Goal: Task Accomplishment & Management: Manage account settings

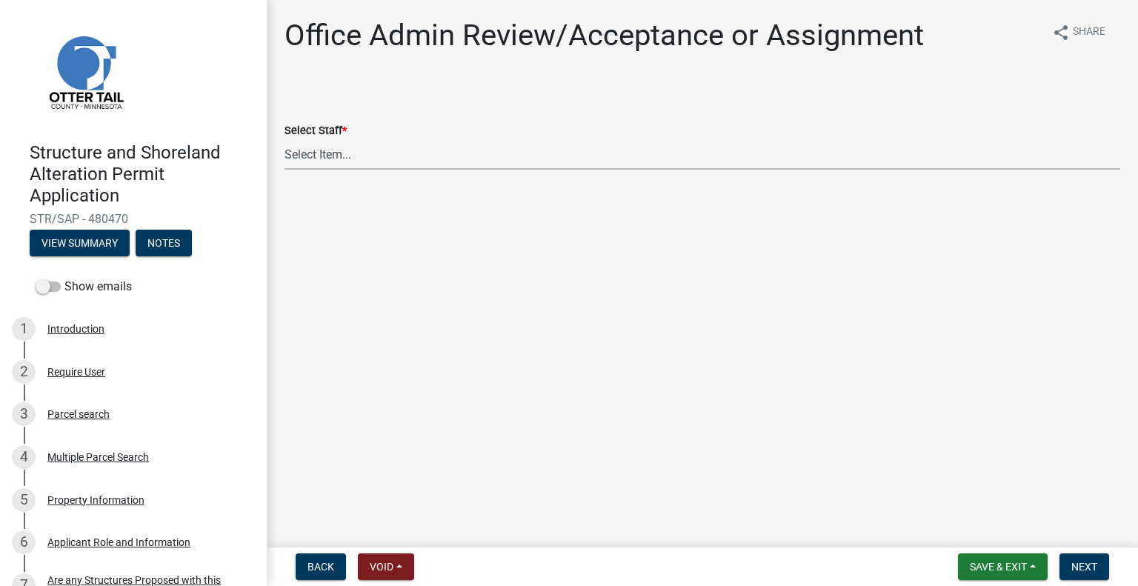
click at [586, 144] on select "Select Item... Alexis Newark (anewark@ottertailcounty.gov) Amy Busko (abusko@ot…" at bounding box center [703, 154] width 836 height 30
click at [285, 139] on select "Select Item... Alexis Newark (anewark@ottertailcounty.gov) Amy Busko (abusko@ot…" at bounding box center [703, 154] width 836 height 30
select select "587f38f5-c90e-4c12-9e10-d3e23909bbca"
click at [1081, 560] on button "Next" at bounding box center [1085, 567] width 50 height 27
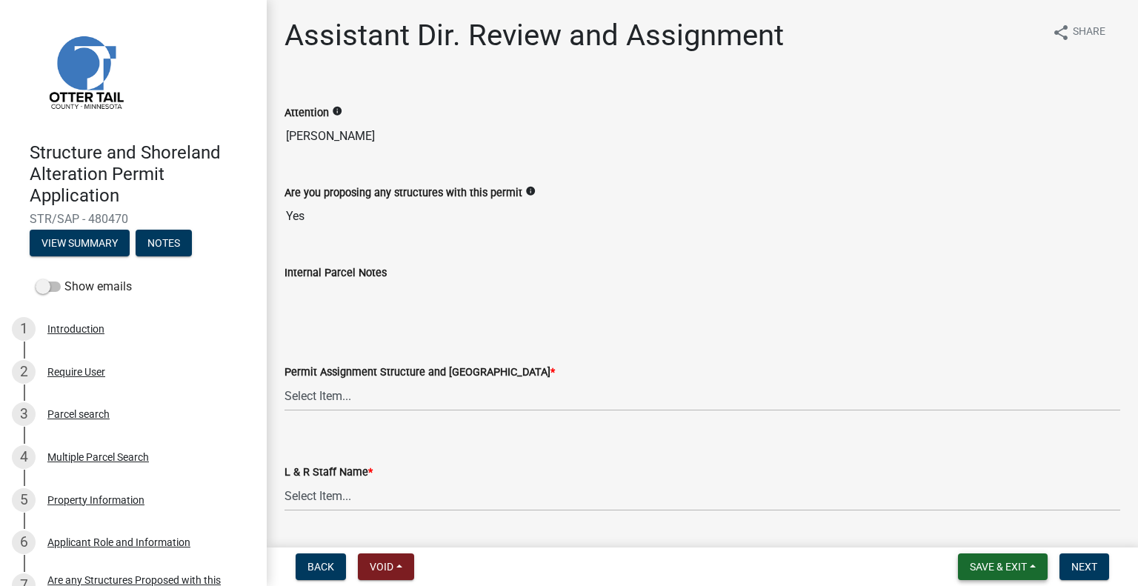
click at [1007, 561] on span "Save & Exit" at bounding box center [998, 567] width 57 height 12
click at [992, 530] on button "Save & Exit" at bounding box center [988, 529] width 119 height 36
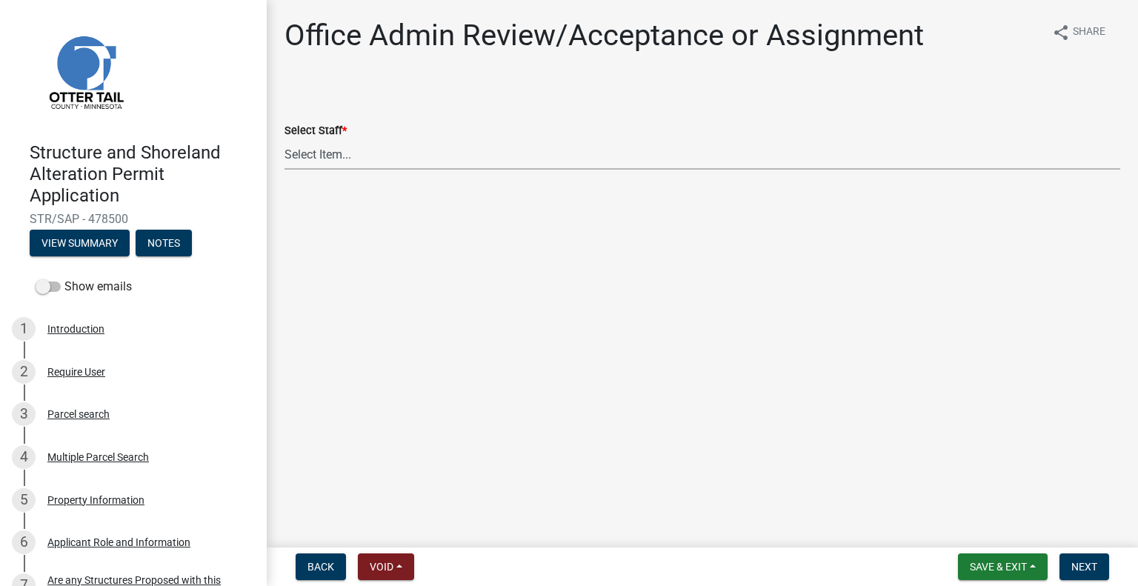
click at [372, 161] on select "Select Item... Alexis Newark (anewark@ottertailcounty.gov) Amy Busko (abusko@ot…" at bounding box center [703, 154] width 836 height 30
click at [285, 139] on select "Select Item... Alexis Newark (anewark@ottertailcounty.gov) Amy Busko (abusko@ot…" at bounding box center [703, 154] width 836 height 30
select select "587f38f5-c90e-4c12-9e10-d3e23909bbca"
click at [1093, 561] on span "Next" at bounding box center [1085, 567] width 26 height 12
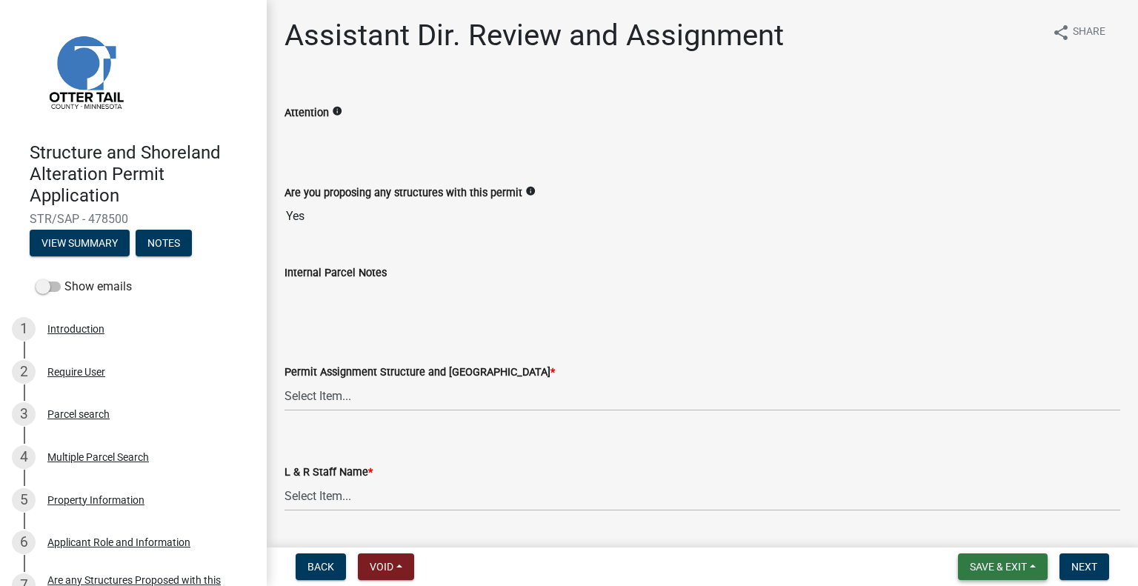
click at [987, 570] on span "Save & Exit" at bounding box center [998, 567] width 57 height 12
click at [972, 530] on button "Save & Exit" at bounding box center [988, 529] width 119 height 36
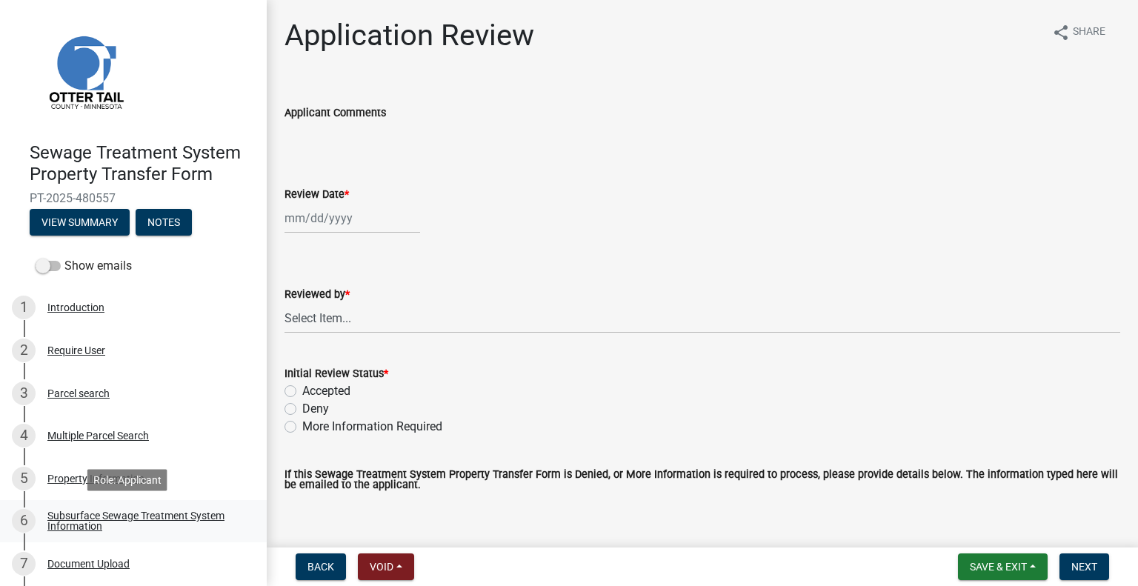
click at [205, 516] on div "Subsurface Sewage Treatment System Information" at bounding box center [145, 521] width 196 height 21
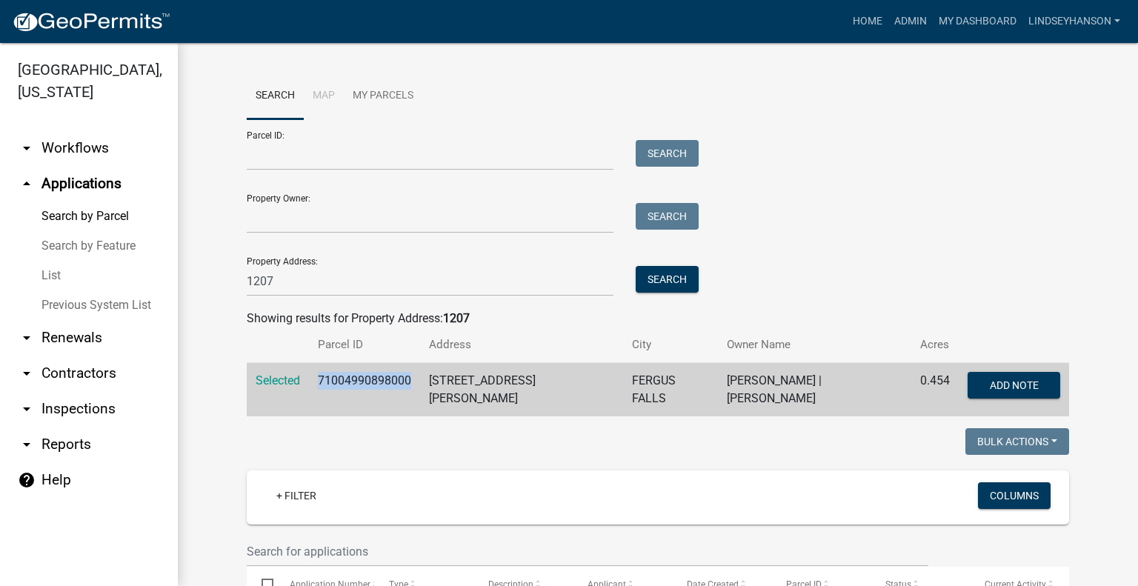
scroll to position [149, 0]
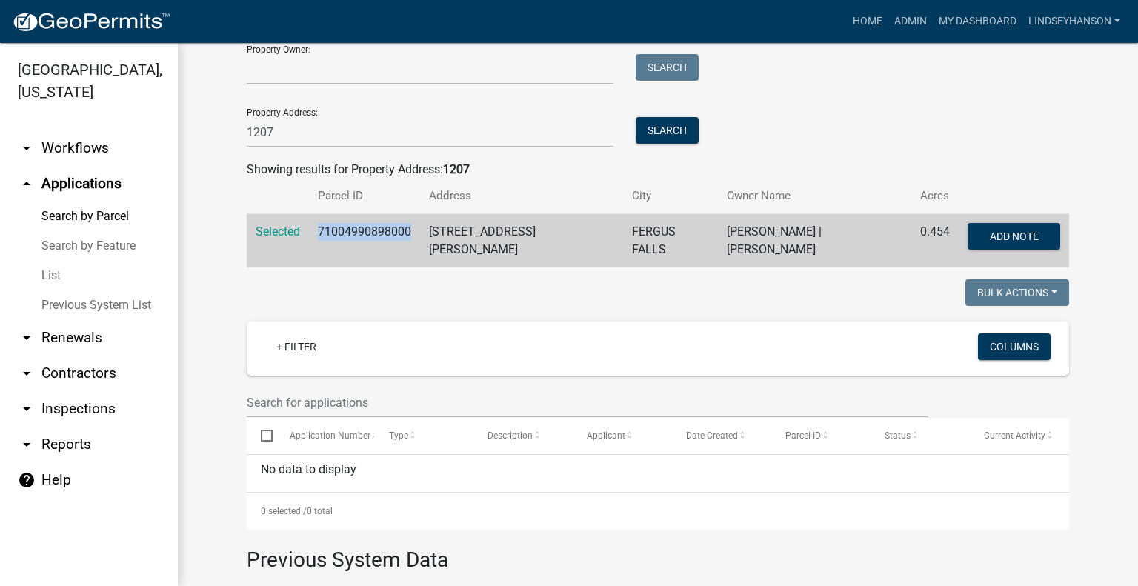
click at [99, 155] on link "arrow_drop_down Workflows" at bounding box center [89, 148] width 178 height 36
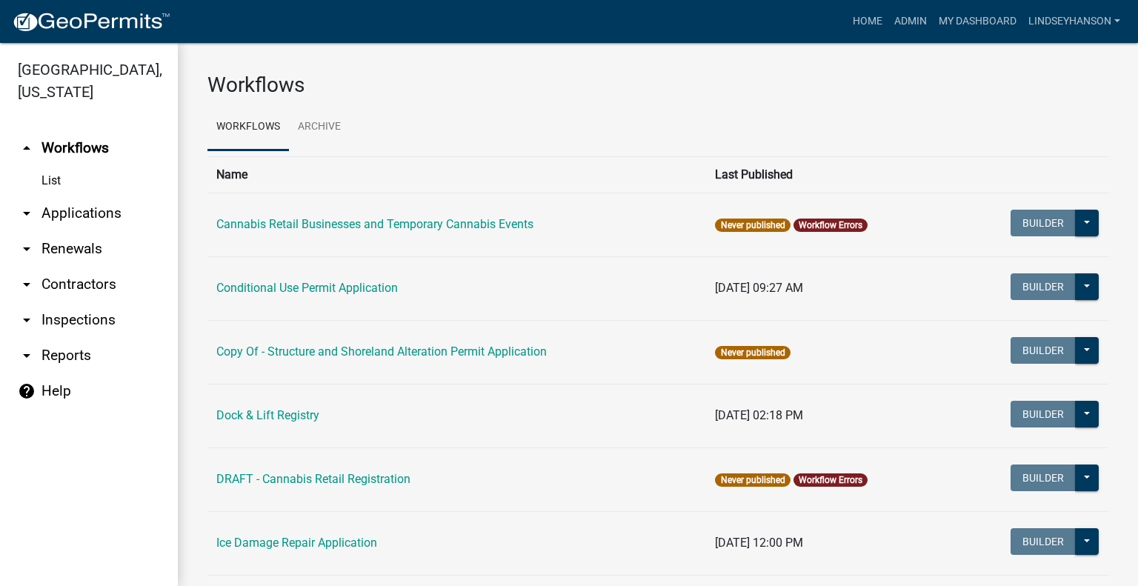
click at [98, 213] on link "arrow_drop_down Applications" at bounding box center [89, 214] width 178 height 36
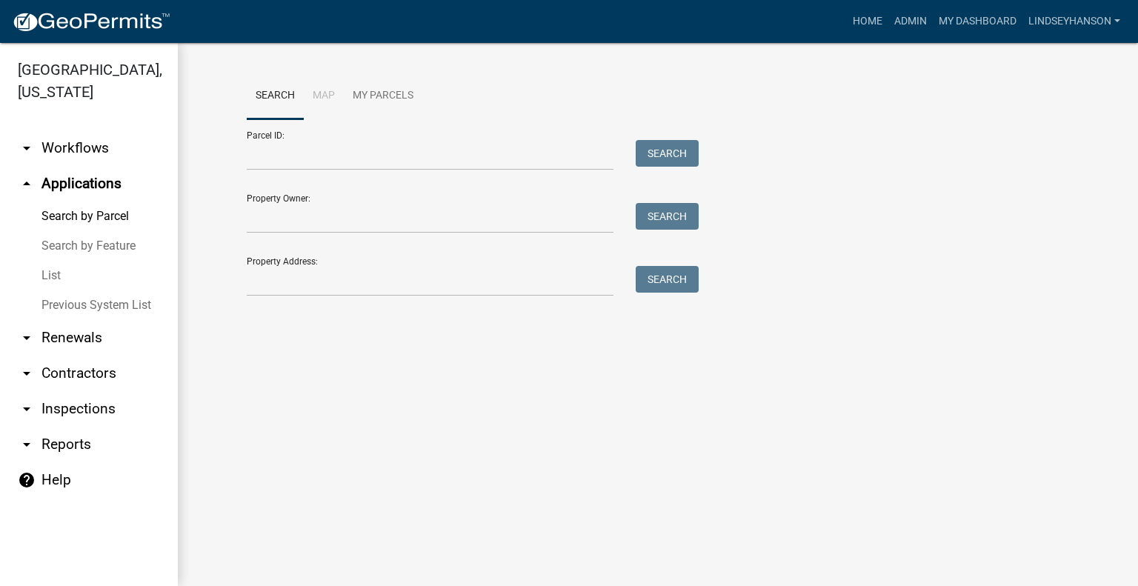
click at [87, 148] on link "arrow_drop_down Workflows" at bounding box center [89, 148] width 178 height 36
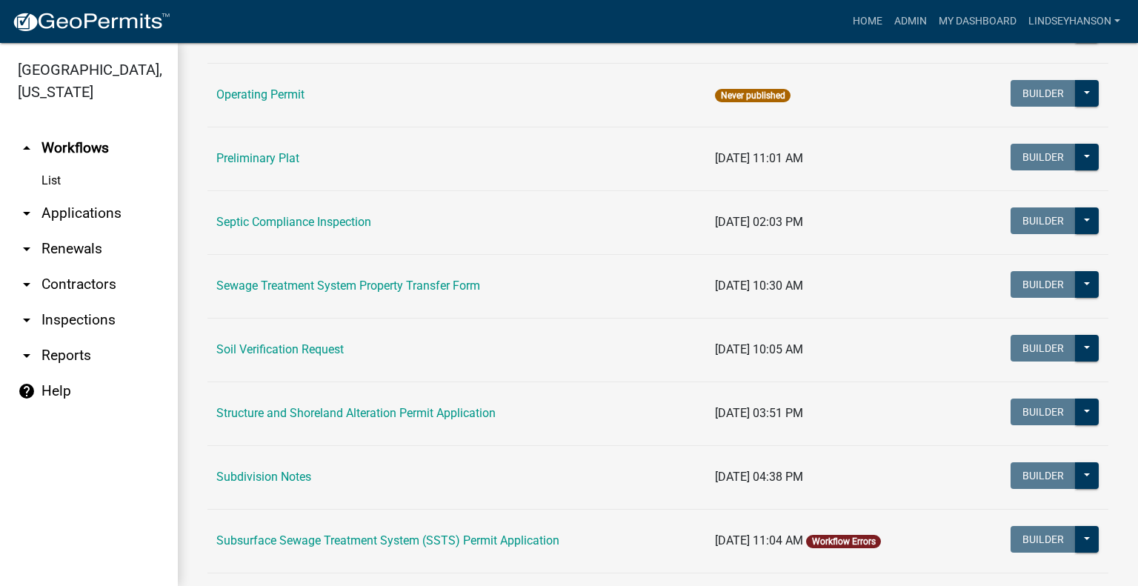
scroll to position [706, 0]
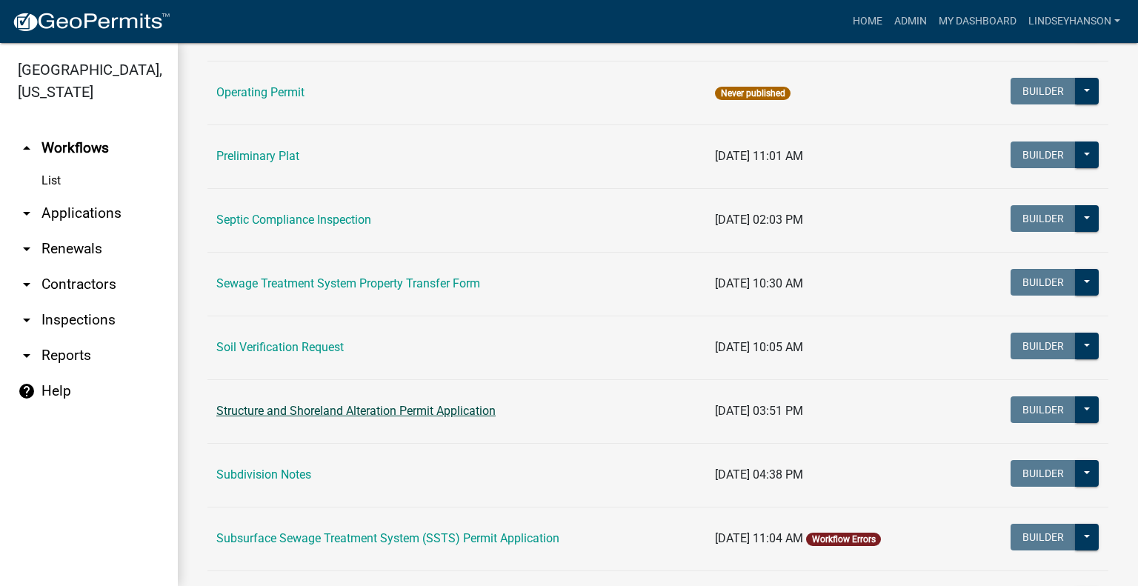
click at [385, 411] on link "Structure and Shoreland Alteration Permit Application" at bounding box center [355, 411] width 279 height 14
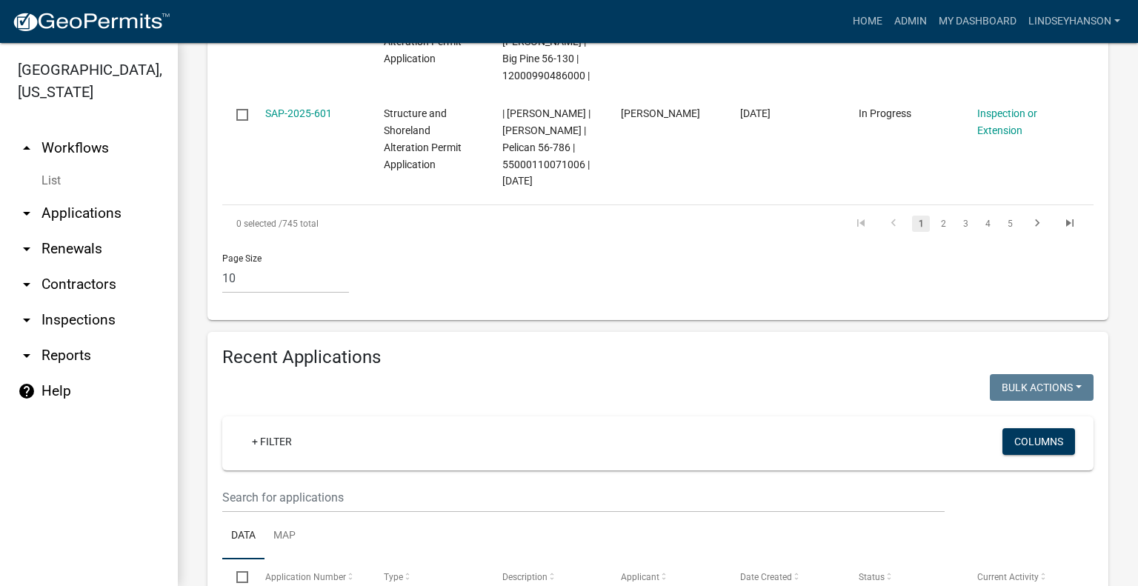
scroll to position [1588, 0]
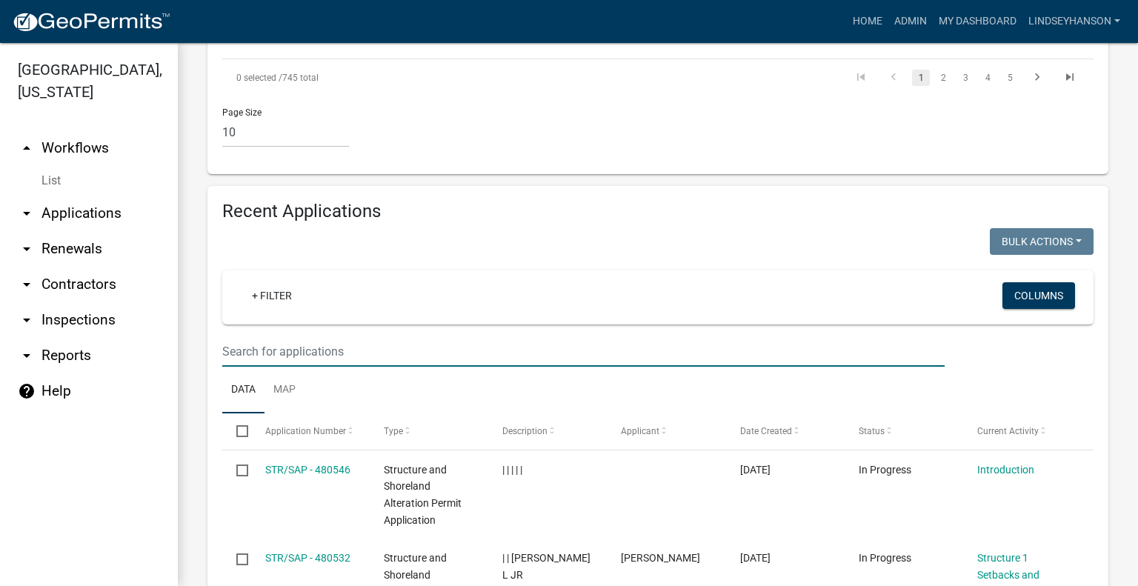
click at [453, 367] on input "text" at bounding box center [583, 351] width 723 height 30
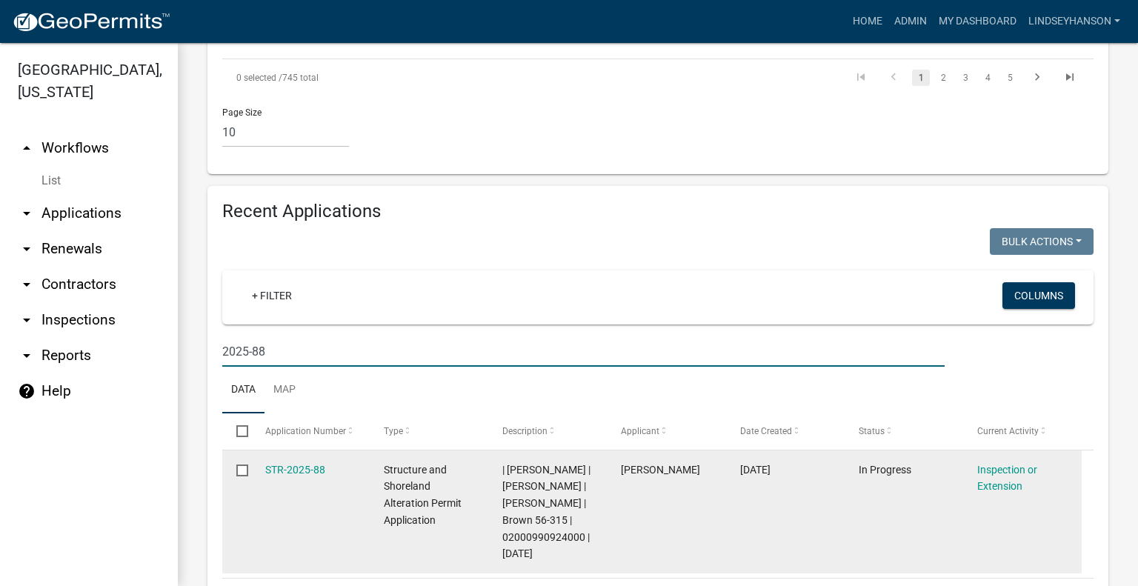
scroll to position [1662, 0]
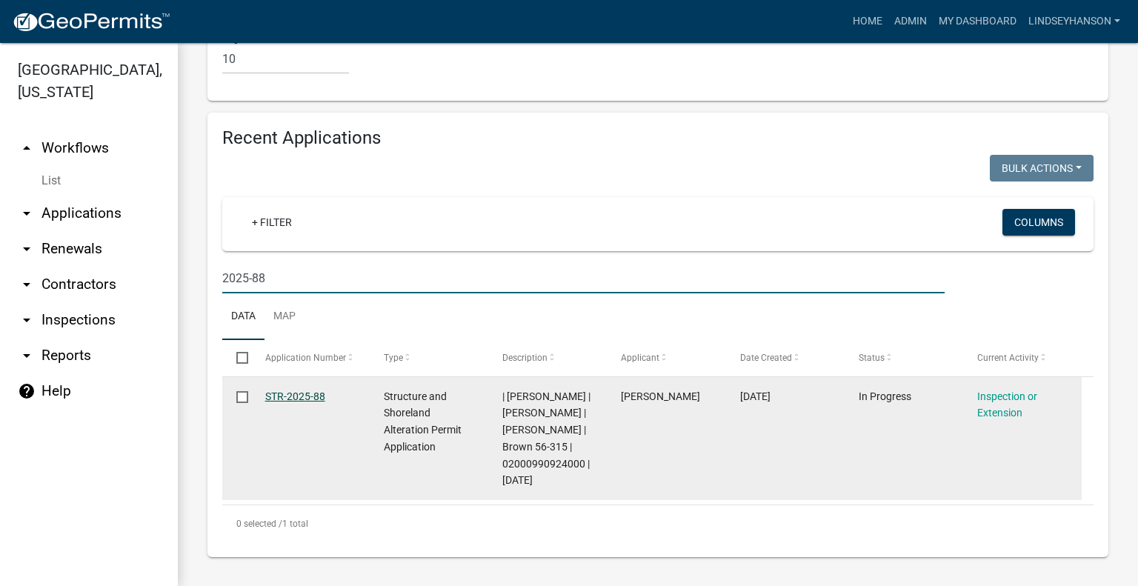
type input "2025-88"
click at [310, 402] on link "STR-2025-88" at bounding box center [295, 397] width 60 height 12
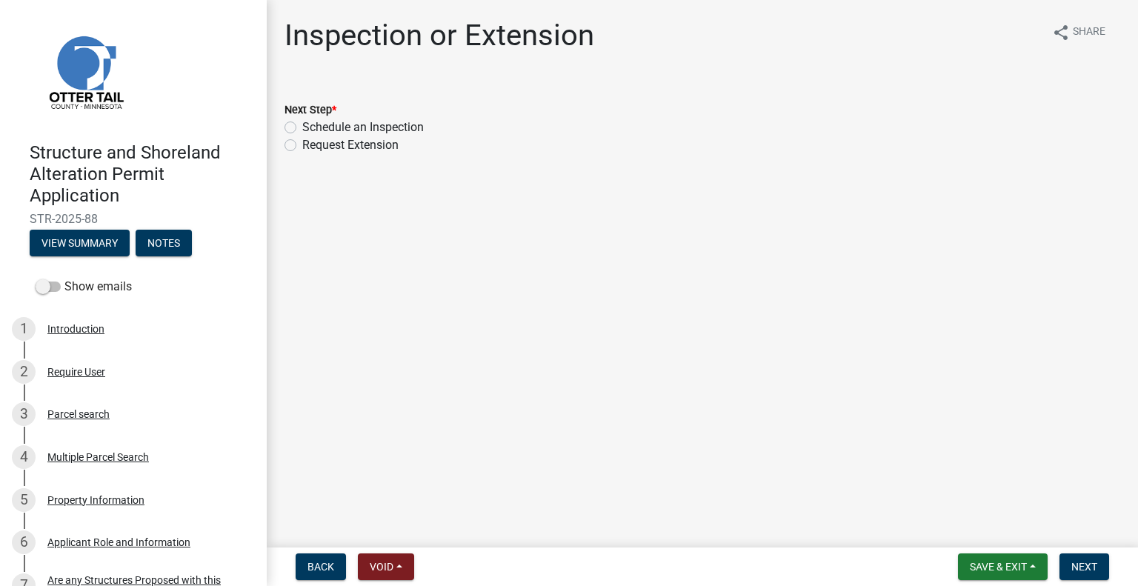
click at [385, 122] on label "Schedule an Inspection" at bounding box center [363, 128] width 122 height 18
click at [312, 122] on input "Schedule an Inspection" at bounding box center [307, 124] width 10 height 10
radio input "true"
click at [1085, 568] on span "Next" at bounding box center [1085, 567] width 26 height 12
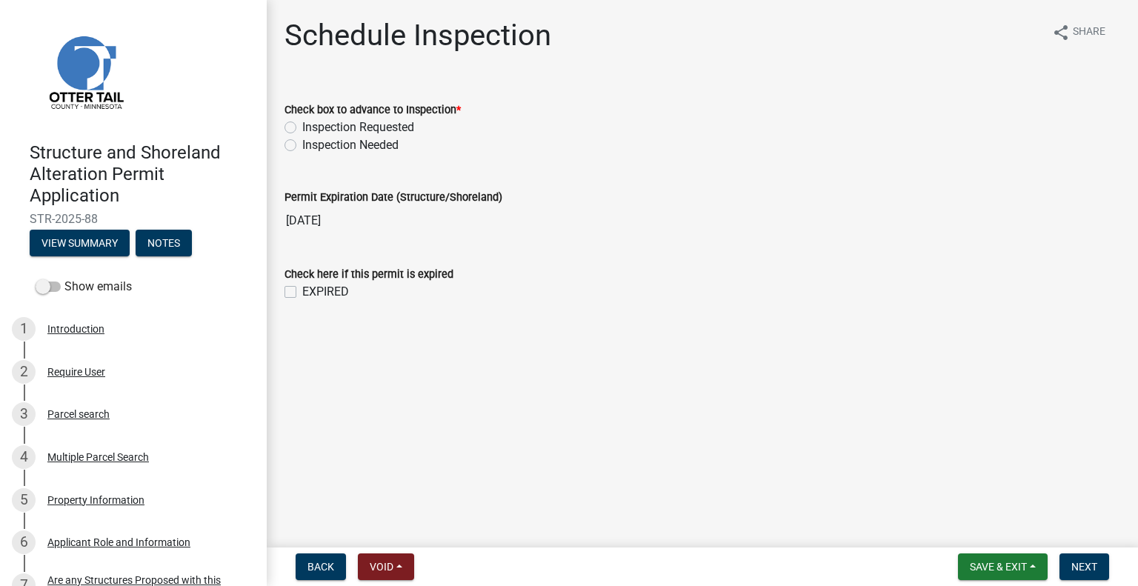
click at [338, 127] on label "Inspection Requested" at bounding box center [358, 128] width 112 height 18
click at [312, 127] on input "Inspection Requested" at bounding box center [307, 124] width 10 height 10
radio input "true"
click at [1094, 564] on span "Next" at bounding box center [1085, 567] width 26 height 12
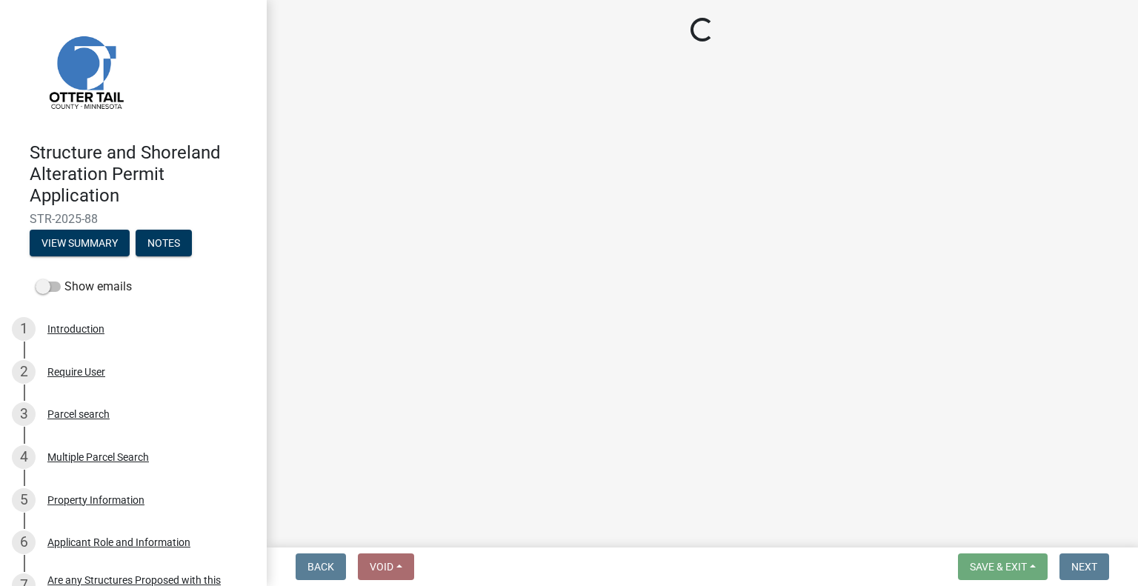
select select "710d5f49-2663-4e73-9718-d0c4e189f5ed"
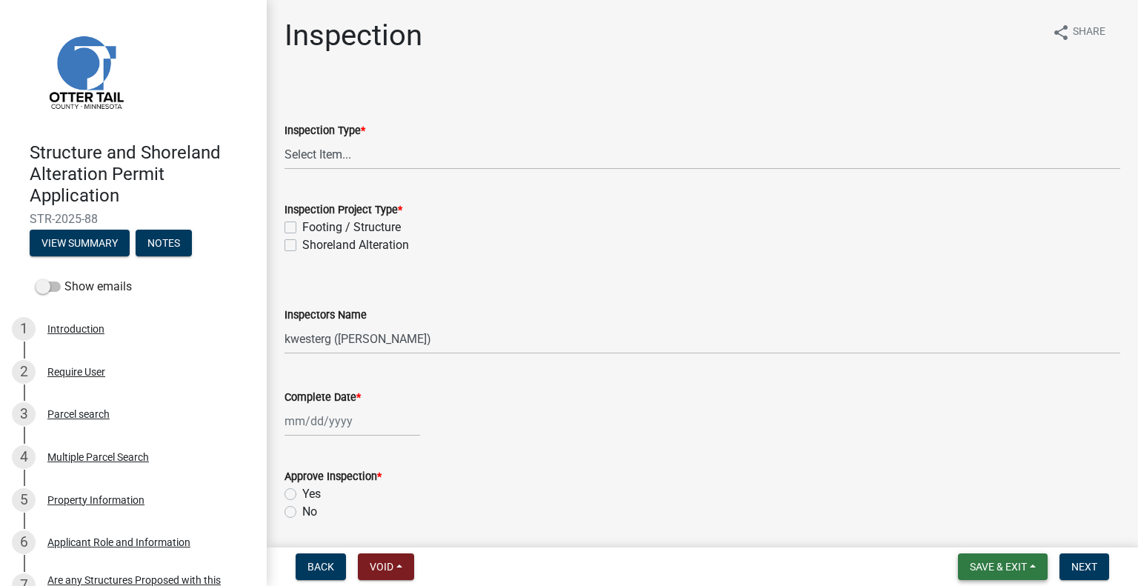
click at [969, 558] on button "Save & Exit" at bounding box center [1003, 567] width 90 height 27
click at [969, 537] on button "Save & Exit" at bounding box center [988, 529] width 119 height 36
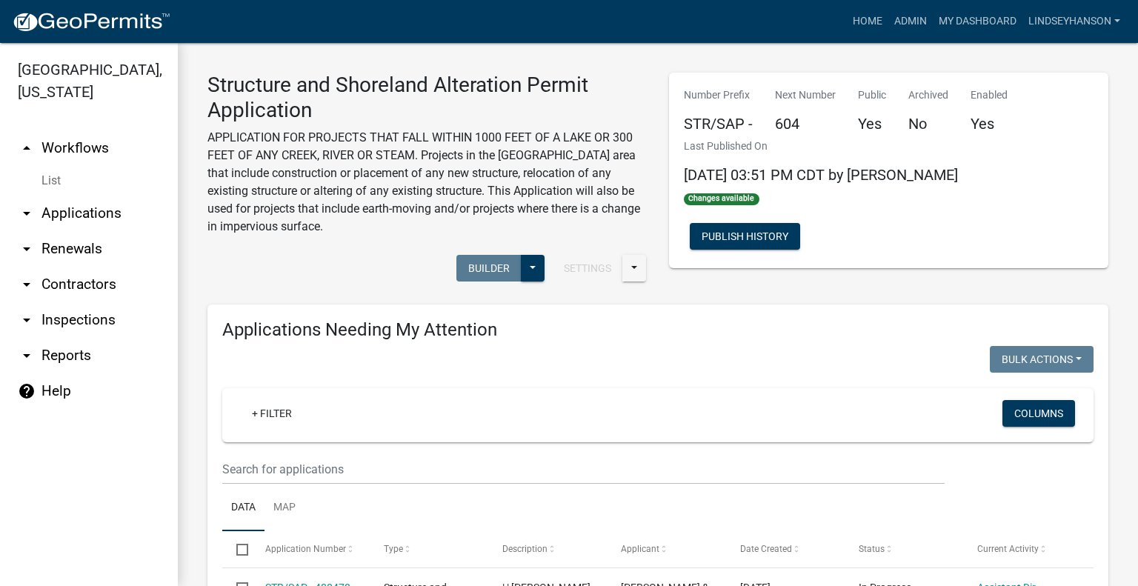
click at [125, 209] on link "arrow_drop_down Applications" at bounding box center [89, 214] width 178 height 36
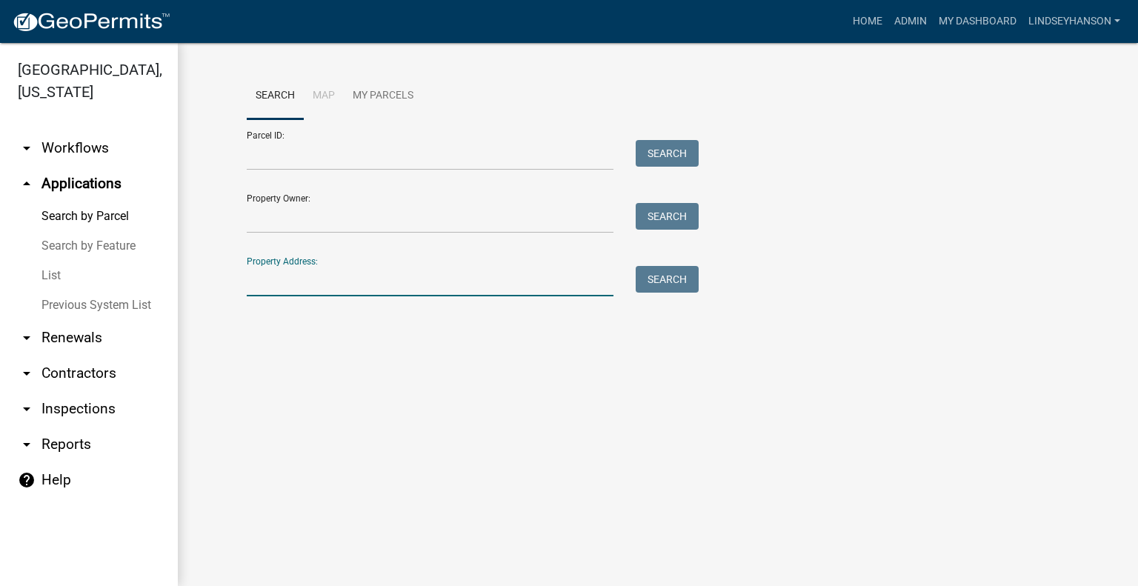
click at [267, 279] on input "Property Address:" at bounding box center [430, 281] width 367 height 30
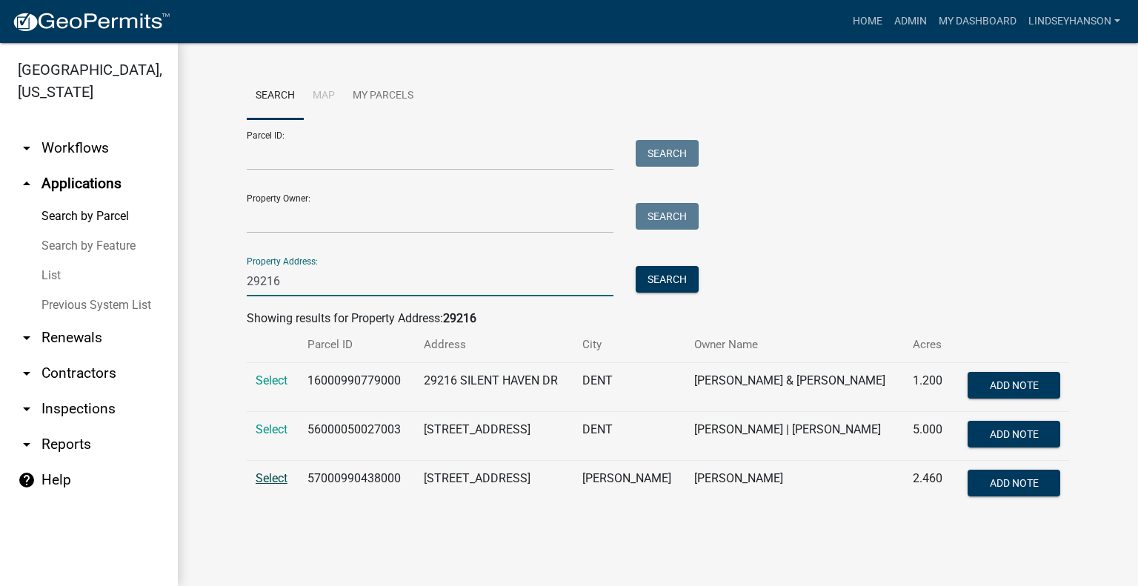
type input "29216"
click at [264, 474] on span "Select" at bounding box center [272, 478] width 32 height 14
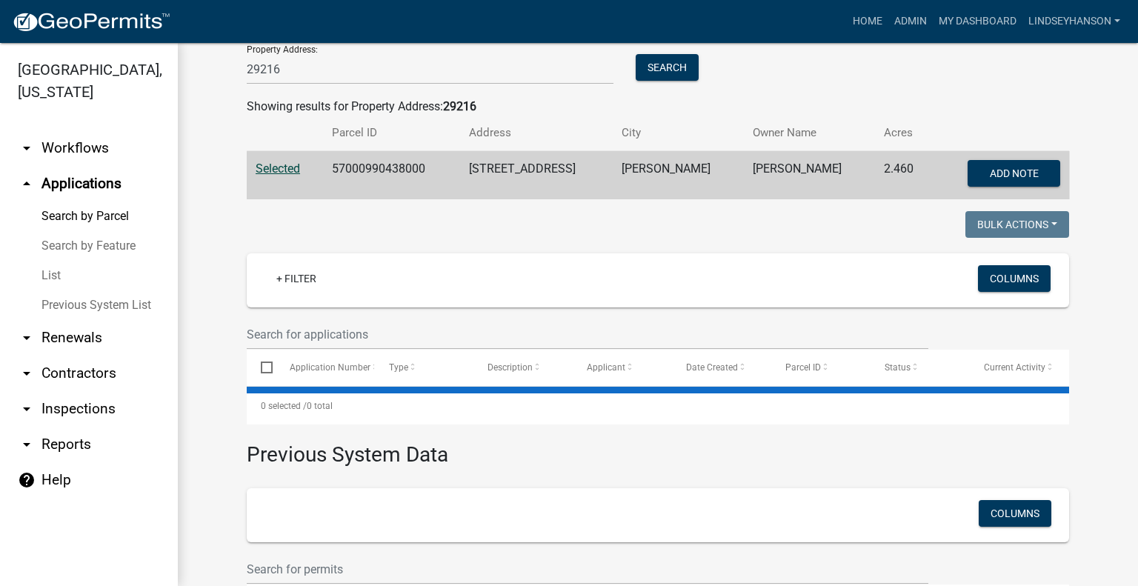
scroll to position [222, 0]
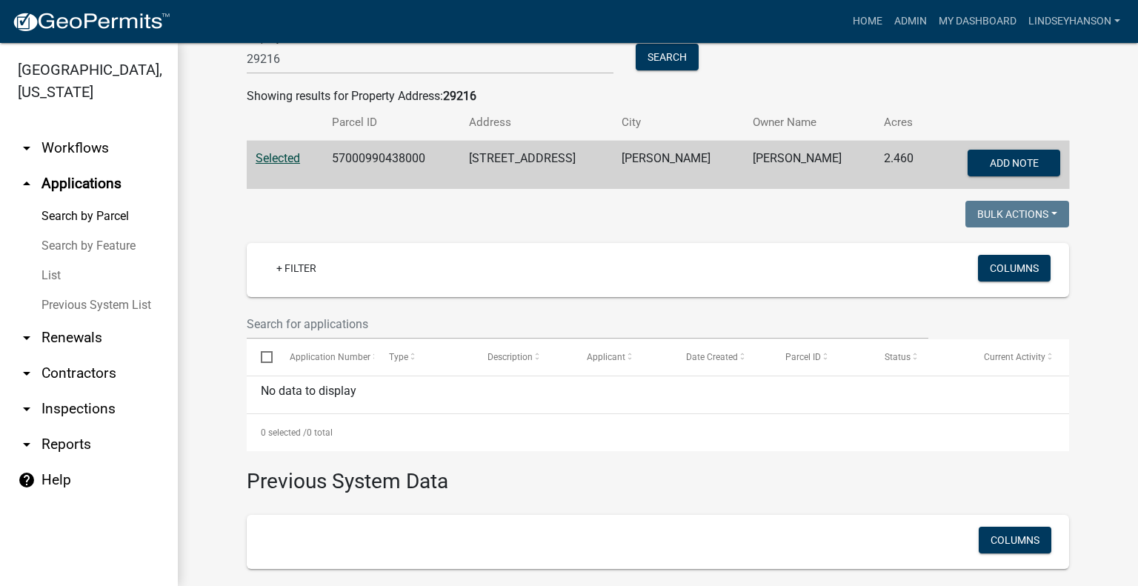
click at [394, 154] on td "57000990438000" at bounding box center [391, 165] width 136 height 49
copy td "57000990438000"
click at [77, 151] on link "arrow_drop_down Workflows" at bounding box center [89, 148] width 178 height 36
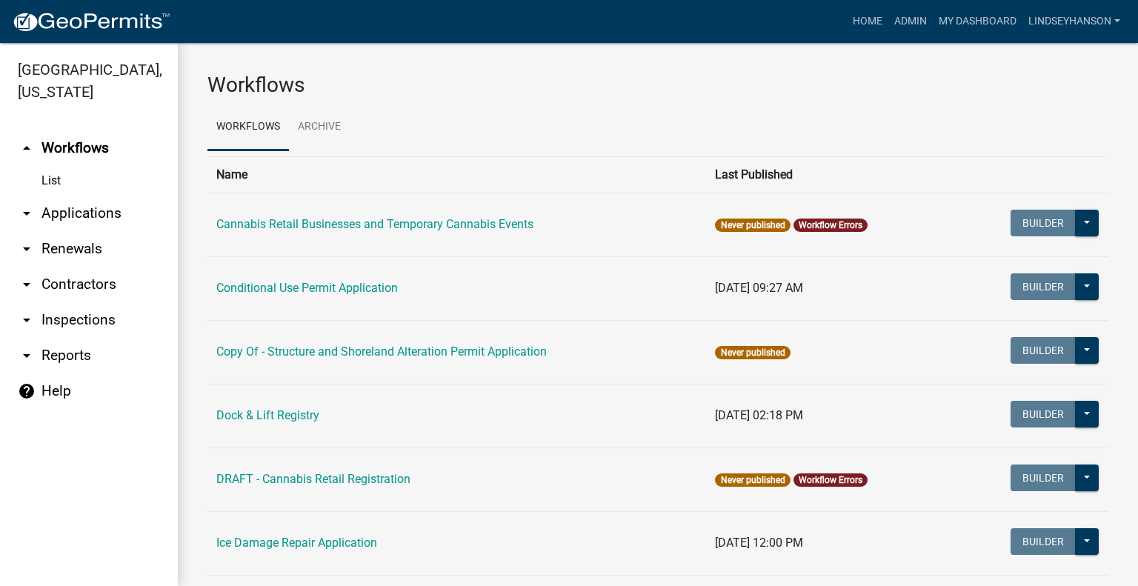
click at [98, 211] on link "arrow_drop_down Applications" at bounding box center [89, 214] width 178 height 36
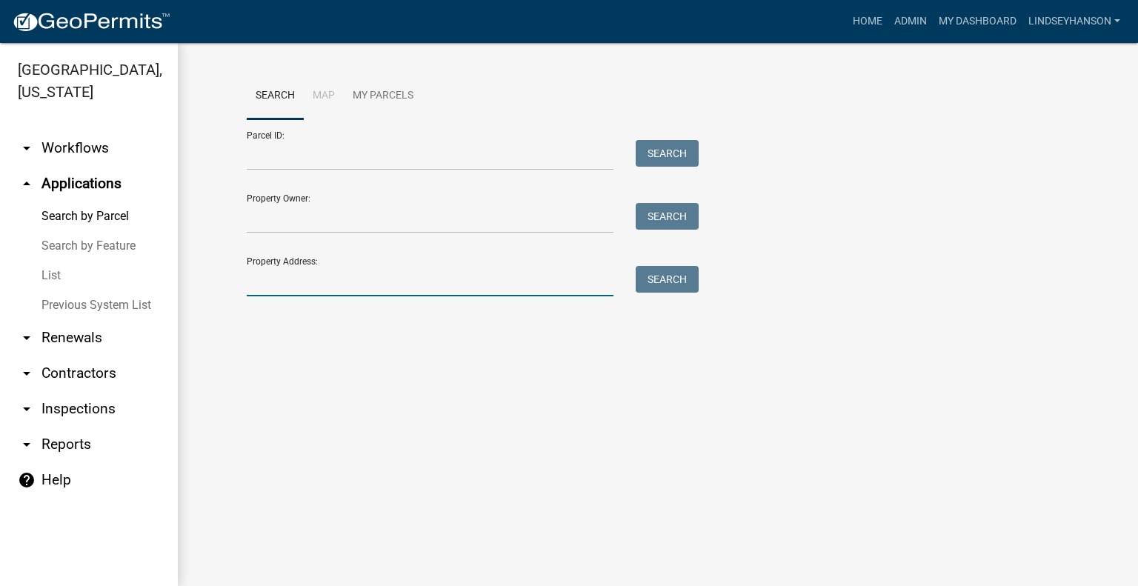
click at [382, 285] on input "Property Address:" at bounding box center [430, 281] width 367 height 30
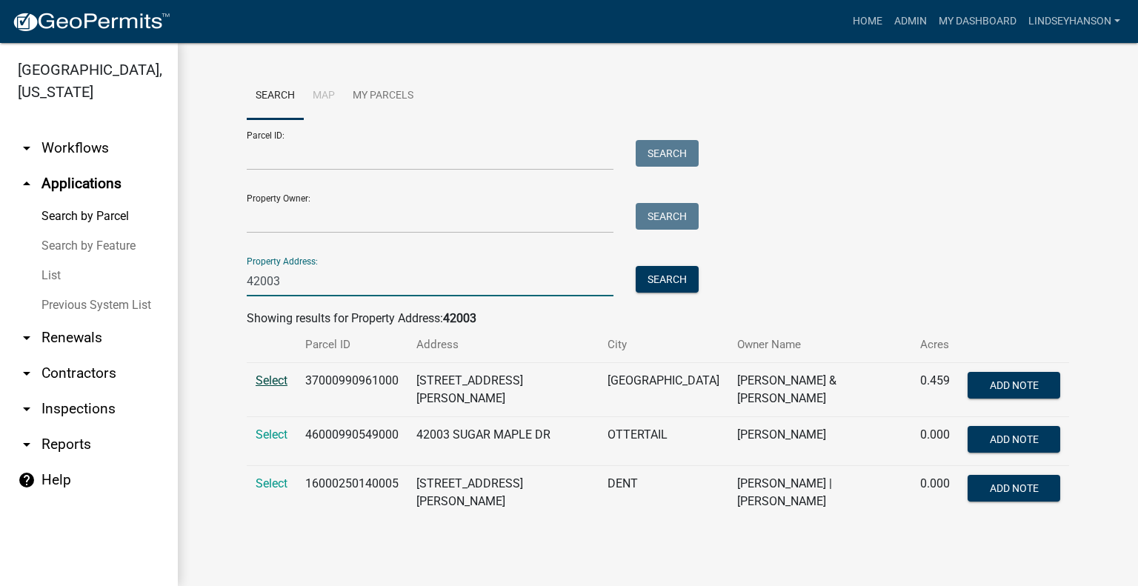
type input "42003"
click at [268, 382] on span "Select" at bounding box center [272, 381] width 32 height 14
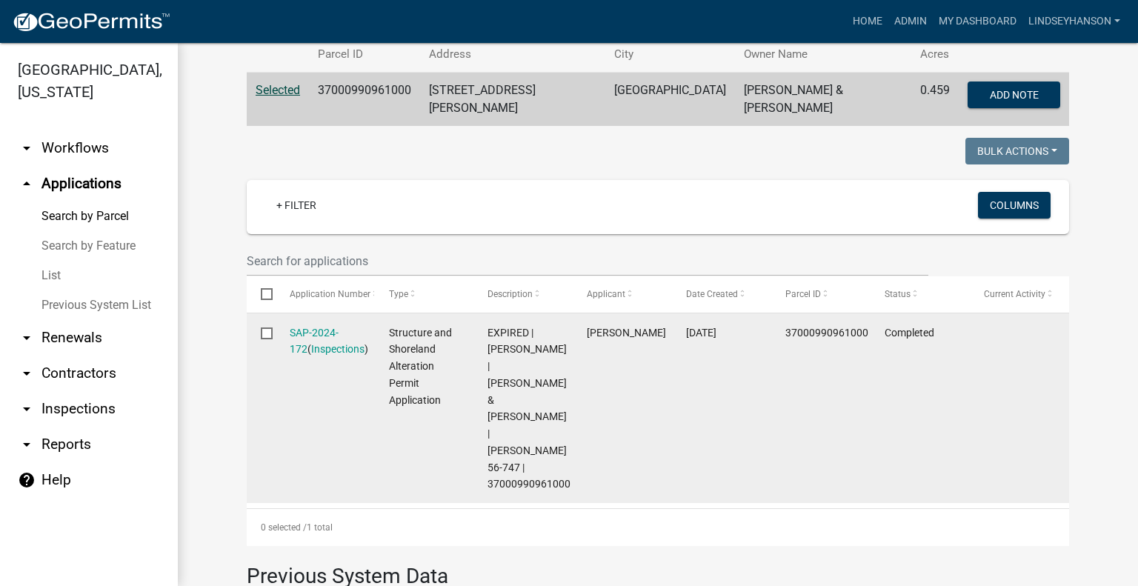
scroll to position [296, 0]
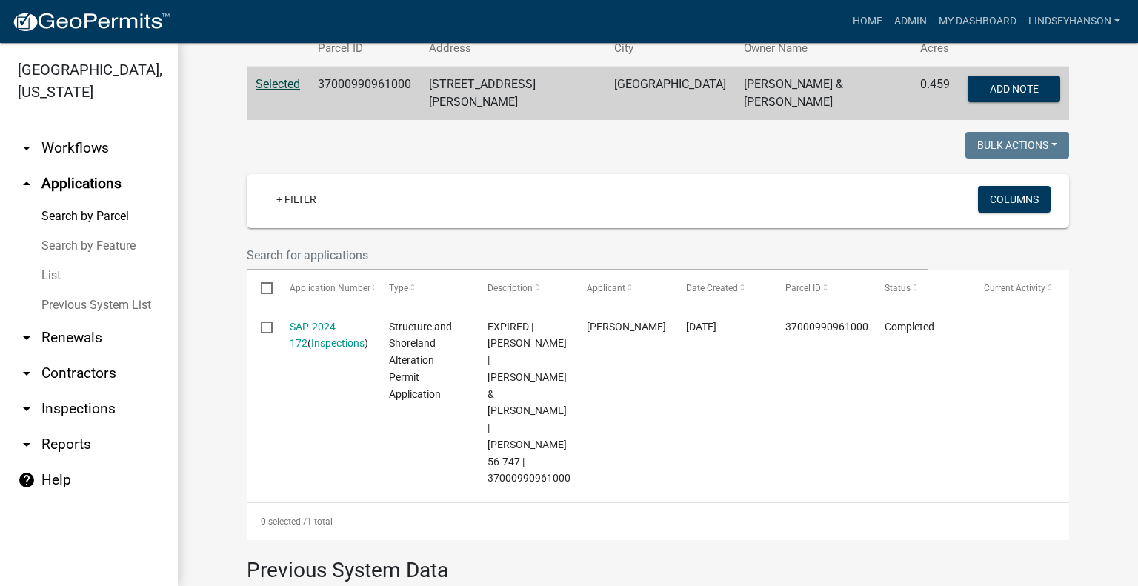
click at [370, 82] on td "37000990961000" at bounding box center [364, 94] width 111 height 54
copy td "37000990961000"
click at [87, 159] on link "arrow_drop_down Workflows" at bounding box center [89, 148] width 178 height 36
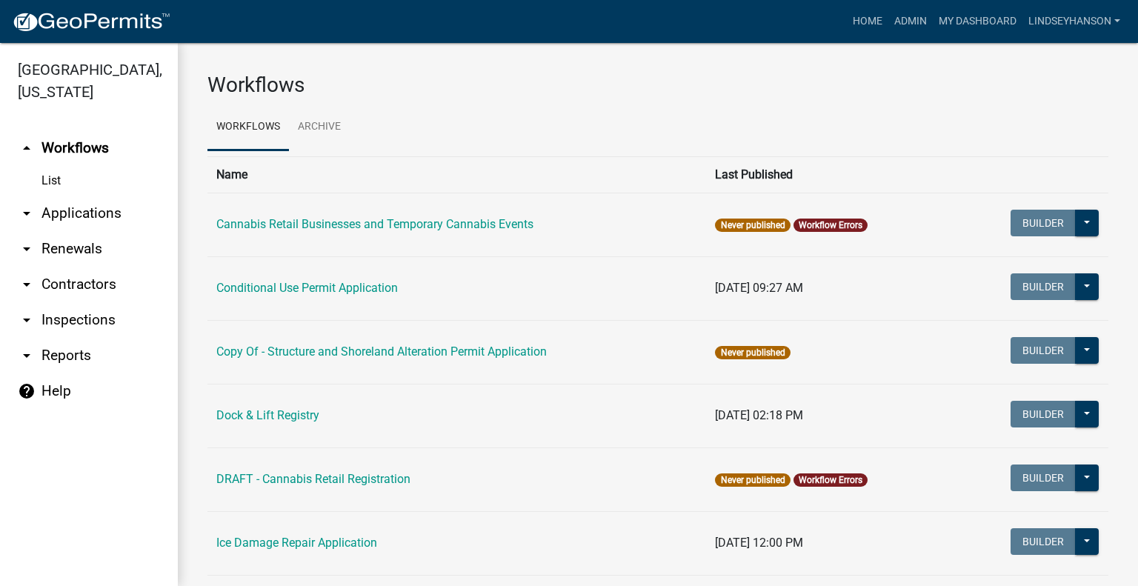
click at [104, 220] on link "arrow_drop_down Applications" at bounding box center [89, 214] width 178 height 36
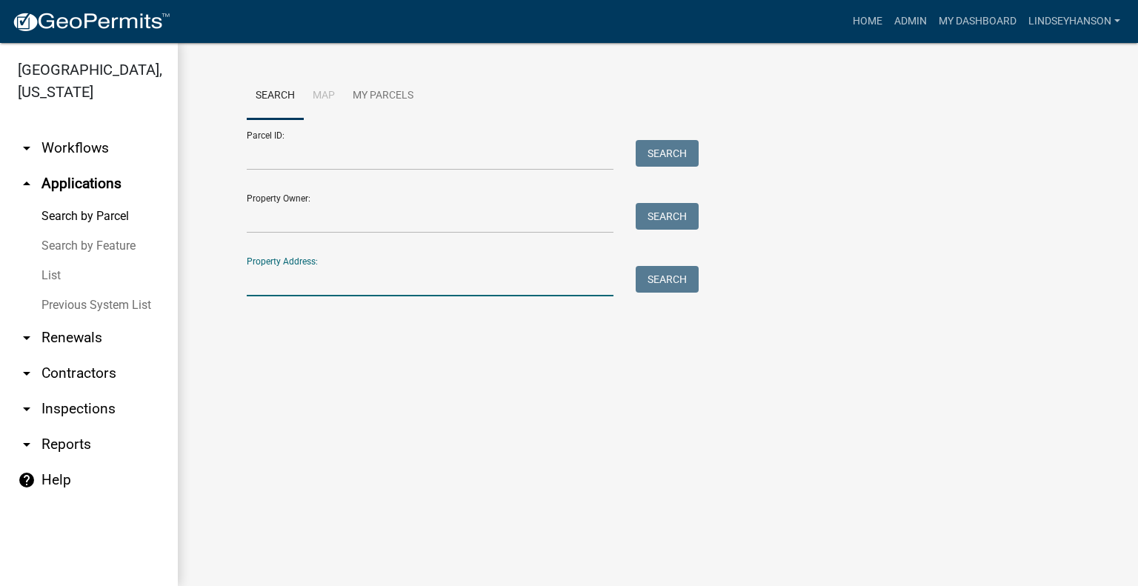
click at [397, 296] on input "Property Address:" at bounding box center [430, 281] width 367 height 30
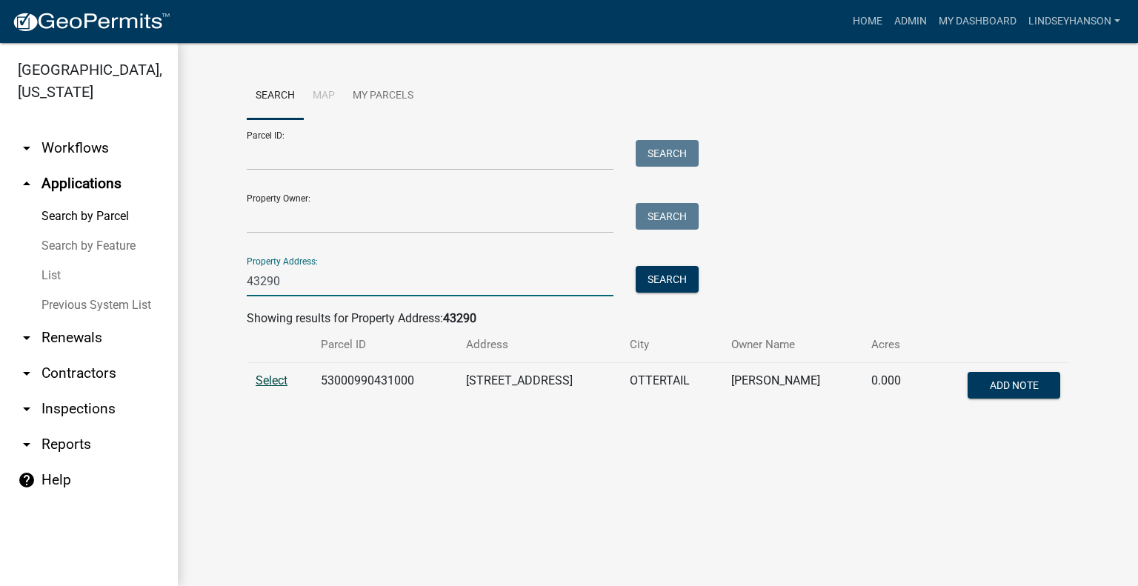
type input "43290"
click at [279, 383] on span "Select" at bounding box center [272, 381] width 32 height 14
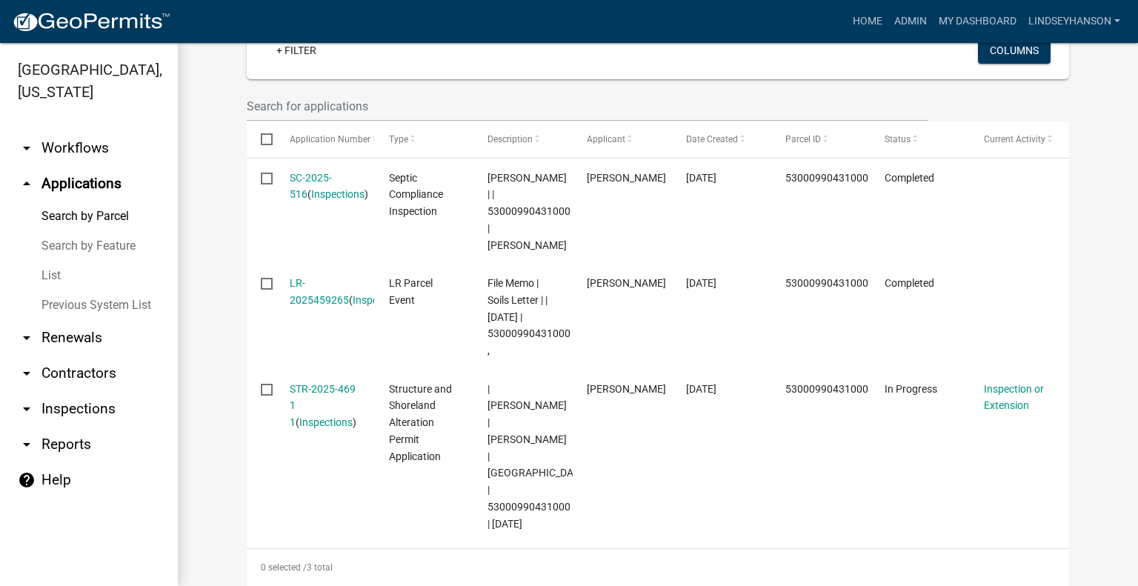
scroll to position [462, 0]
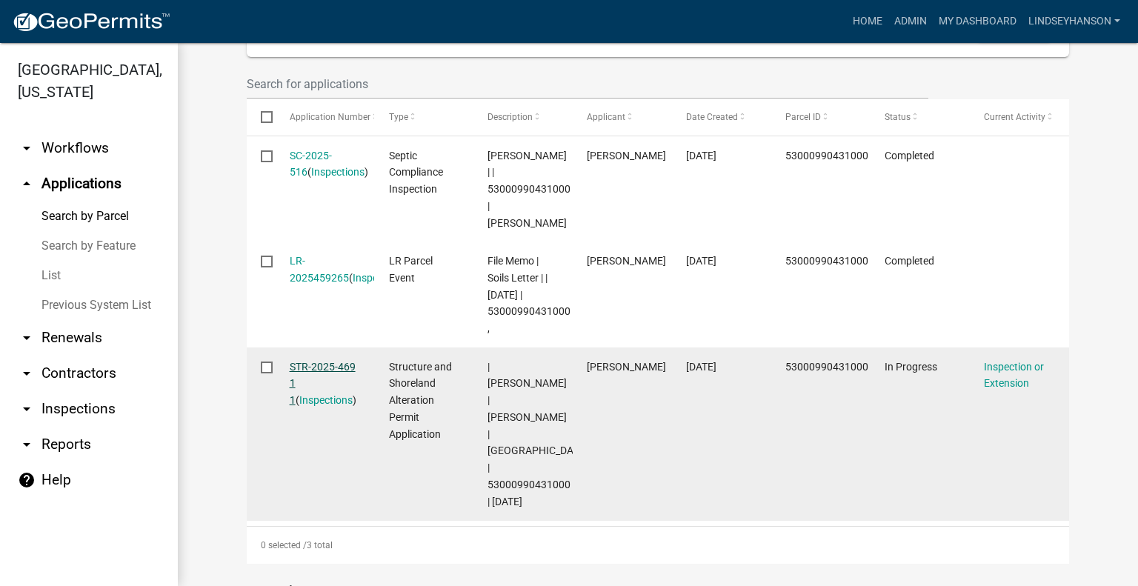
click at [311, 366] on link "STR-2025-469 1 1" at bounding box center [323, 384] width 66 height 46
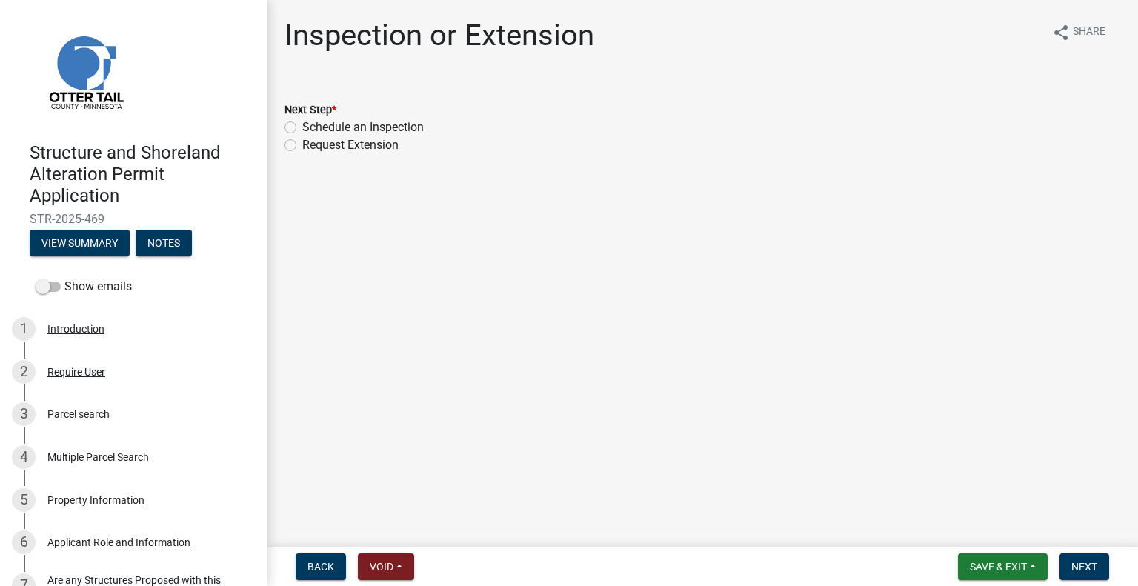
click at [397, 122] on label "Schedule an Inspection" at bounding box center [363, 128] width 122 height 18
click at [312, 122] on input "Schedule an Inspection" at bounding box center [307, 124] width 10 height 10
radio input "true"
click at [1093, 563] on span "Next" at bounding box center [1085, 567] width 26 height 12
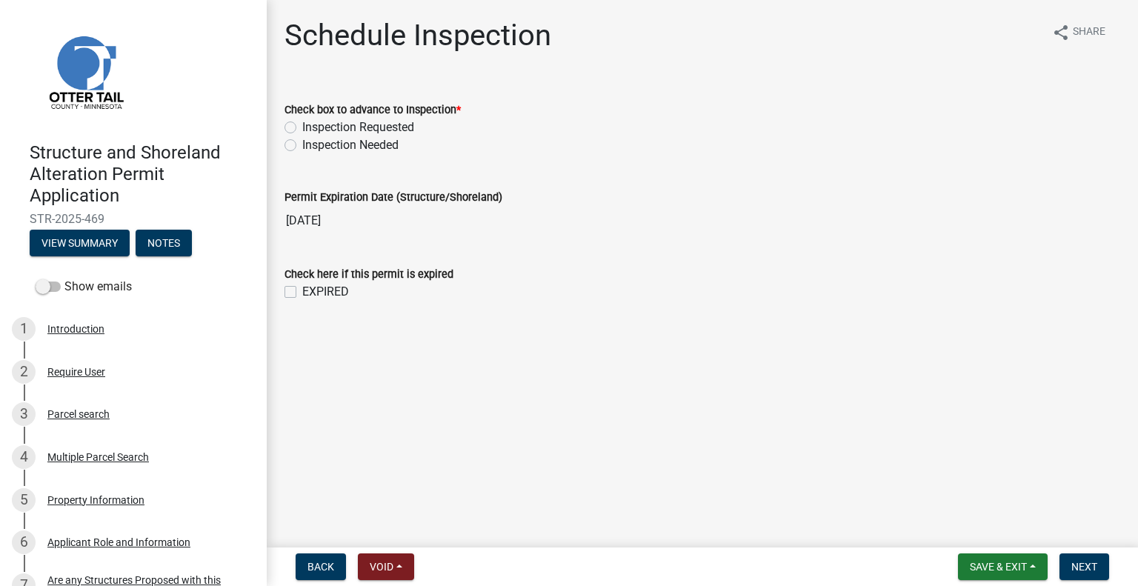
click at [382, 126] on label "Inspection Requested" at bounding box center [358, 128] width 112 height 18
click at [312, 126] on input "Inspection Requested" at bounding box center [307, 124] width 10 height 10
radio input "true"
click at [1094, 577] on button "Next" at bounding box center [1085, 567] width 50 height 27
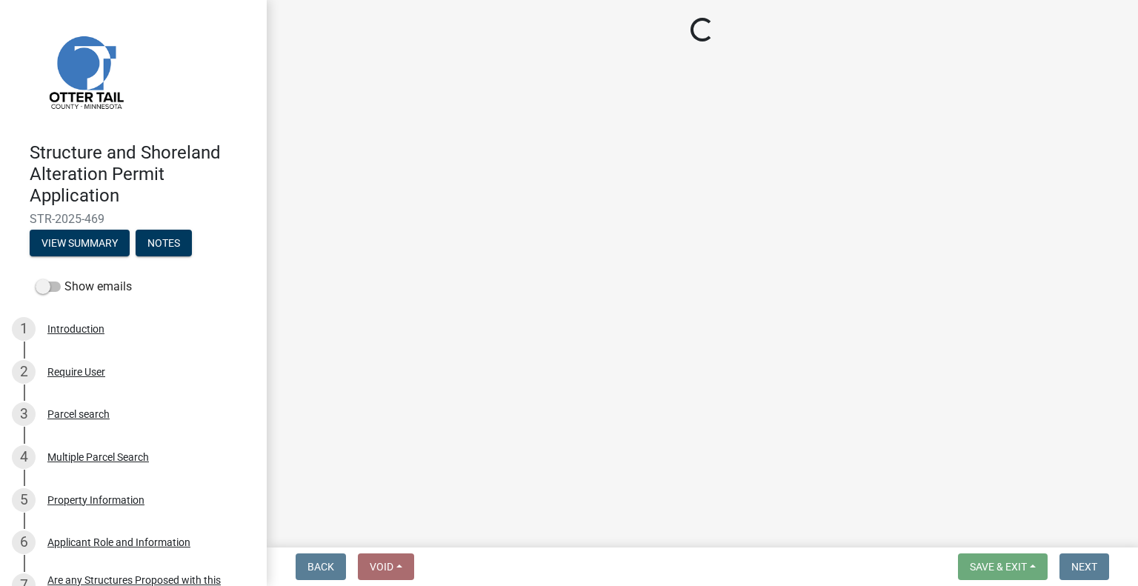
select select "710d5f49-2663-4e73-9718-d0c4e189f5ed"
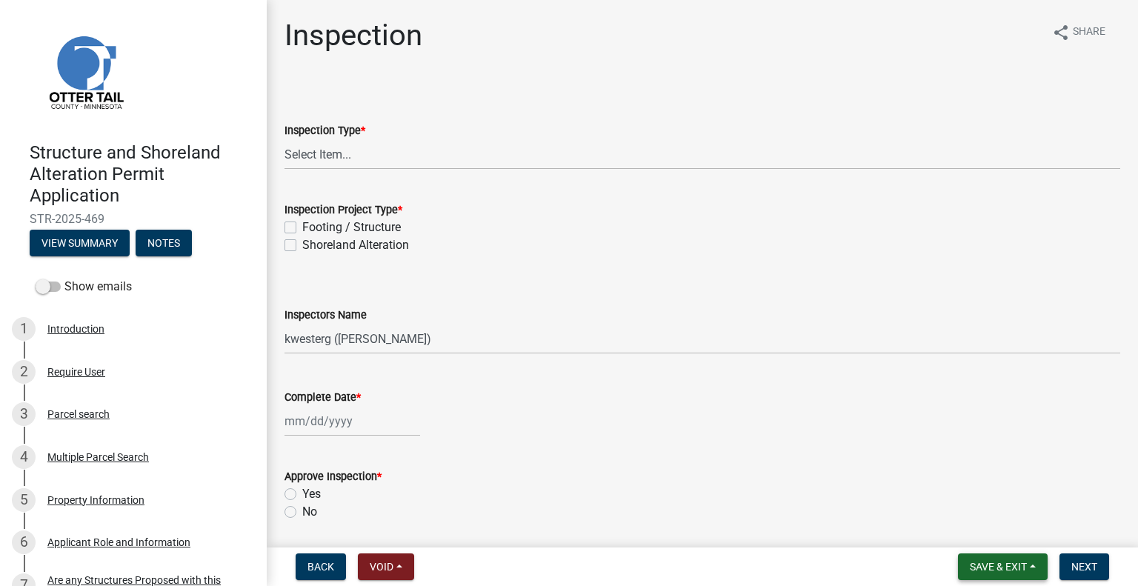
click at [1009, 563] on span "Save & Exit" at bounding box center [998, 567] width 57 height 12
click at [994, 528] on button "Save & Exit" at bounding box center [988, 529] width 119 height 36
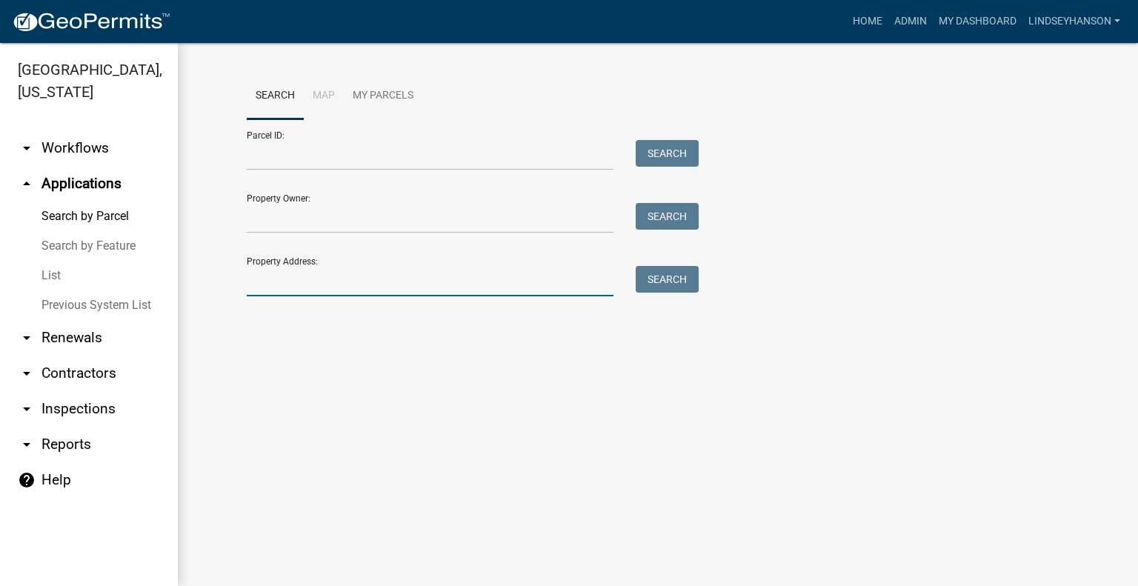
click at [299, 279] on input "Property Address:" at bounding box center [430, 281] width 367 height 30
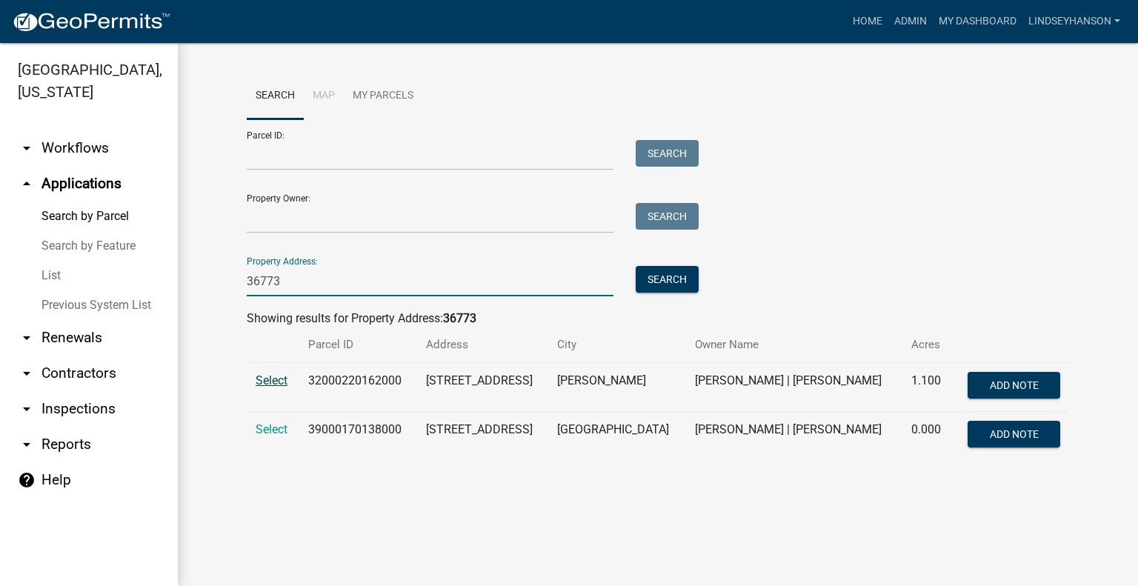
type input "36773"
click at [262, 379] on span "Select" at bounding box center [272, 381] width 32 height 14
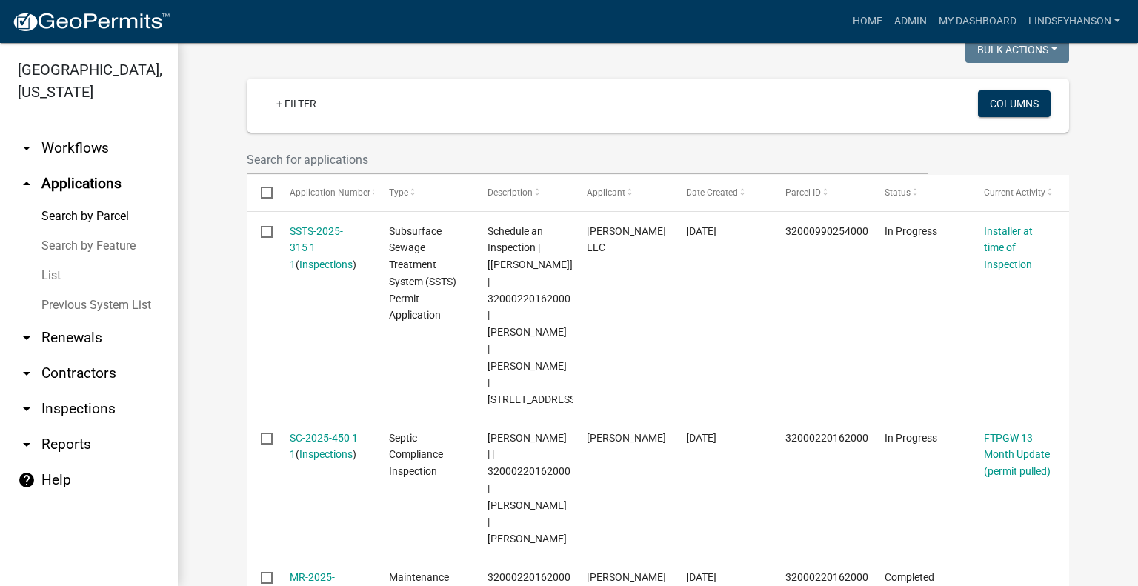
scroll to position [371, 0]
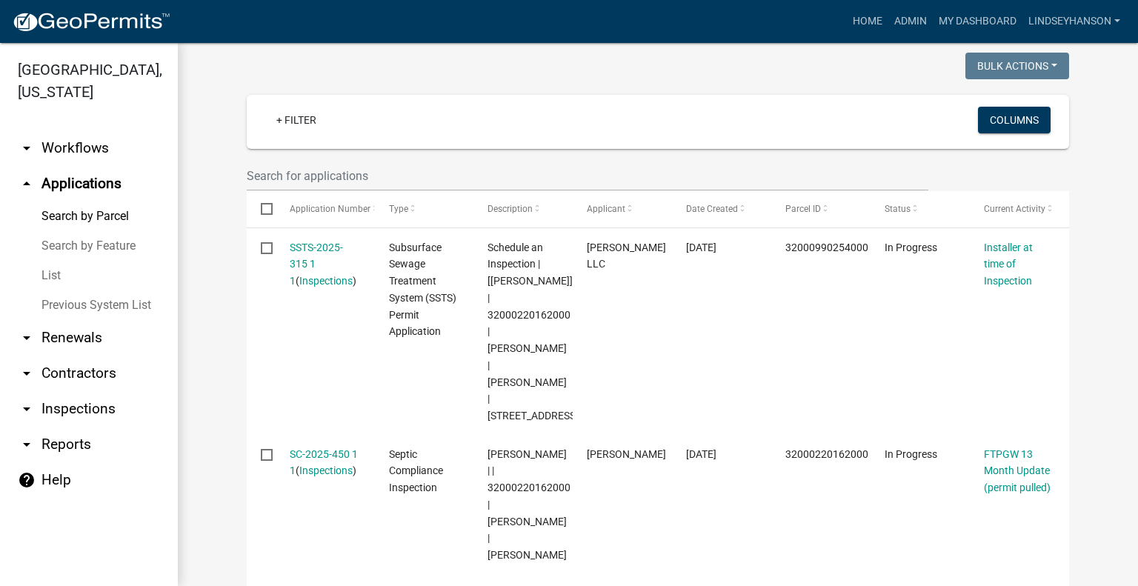
drag, startPoint x: 111, startPoint y: 145, endPoint x: 127, endPoint y: 219, distance: 75.2
click at [111, 145] on link "arrow_drop_down Workflows" at bounding box center [89, 148] width 178 height 36
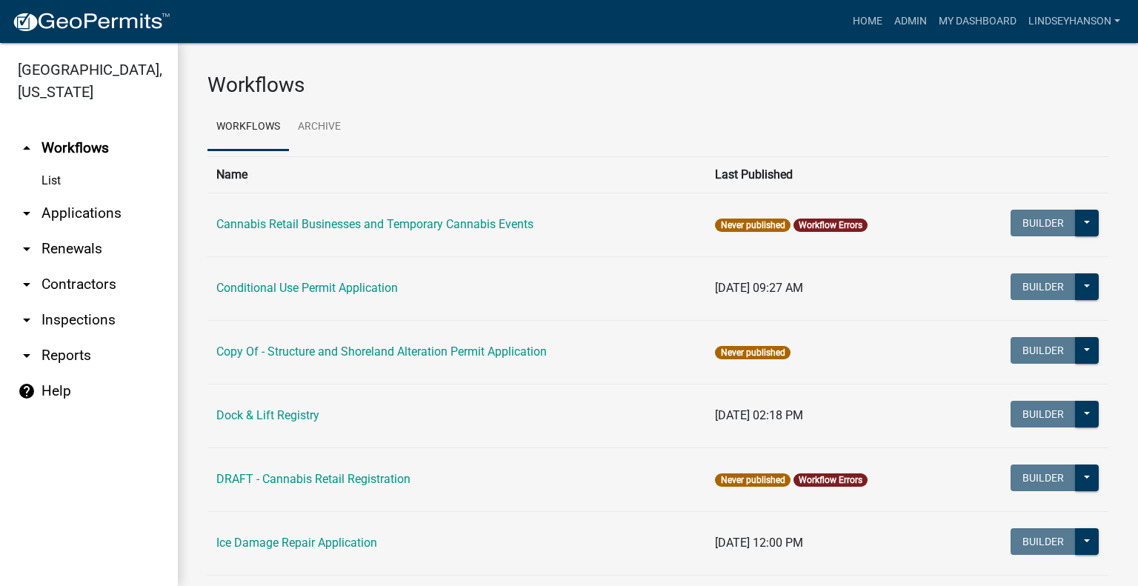
click at [113, 205] on link "arrow_drop_down Applications" at bounding box center [89, 214] width 178 height 36
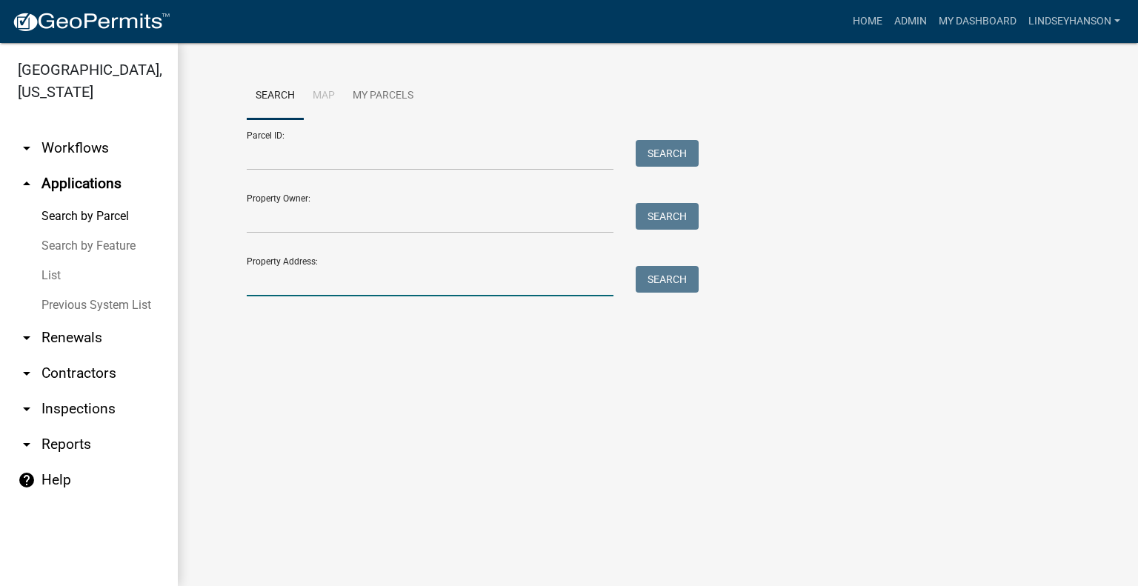
click at [383, 279] on input "Property Address:" at bounding box center [430, 281] width 367 height 30
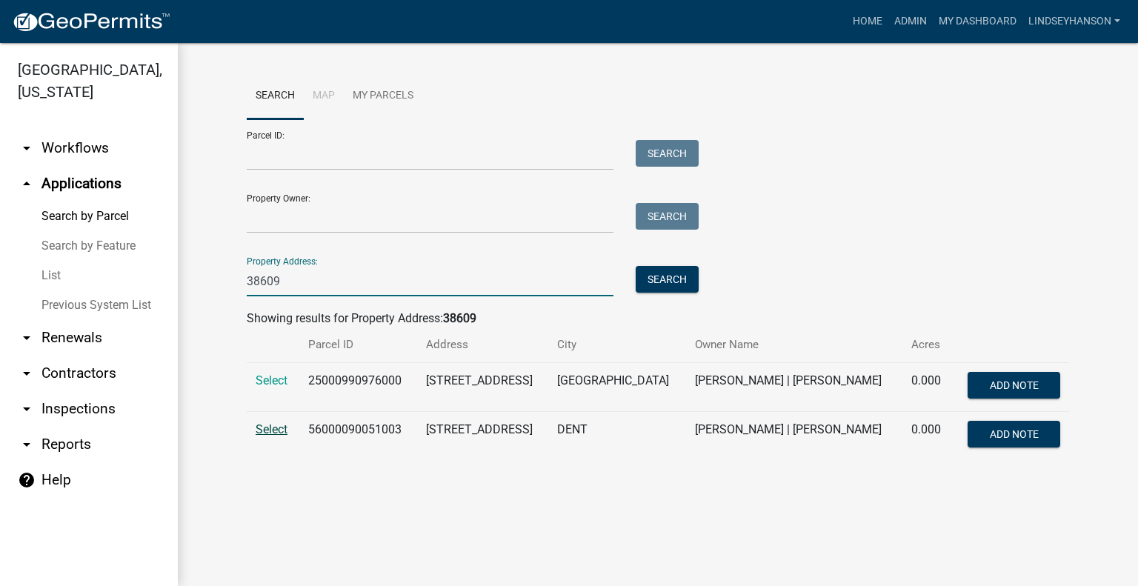
type input "38609"
click at [267, 423] on span "Select" at bounding box center [272, 429] width 32 height 14
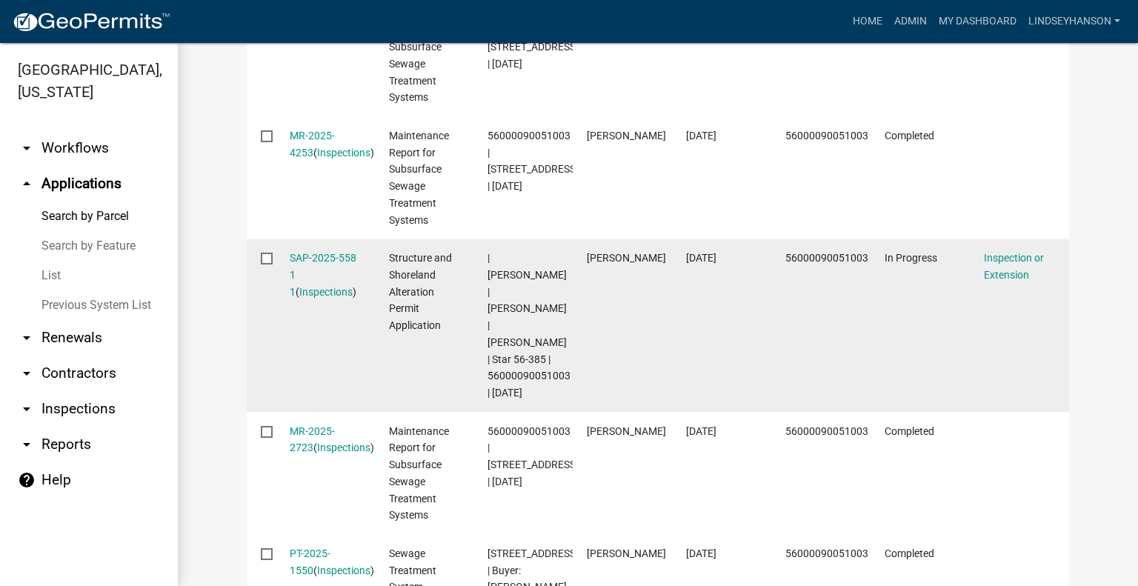
scroll to position [629, 0]
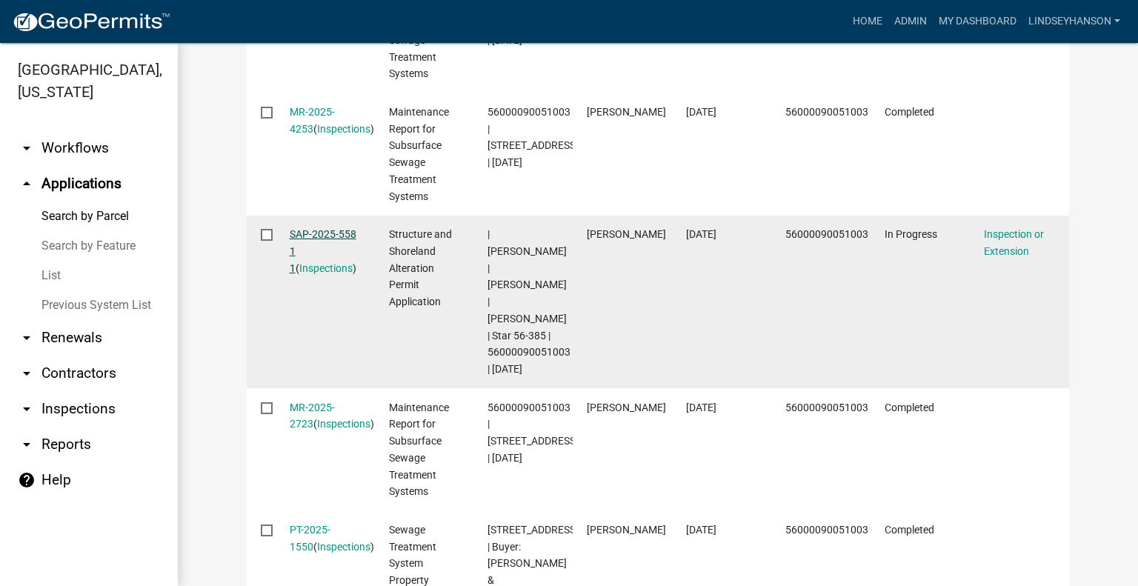
click at [321, 236] on link "SAP-2025-558 1 1" at bounding box center [323, 251] width 67 height 46
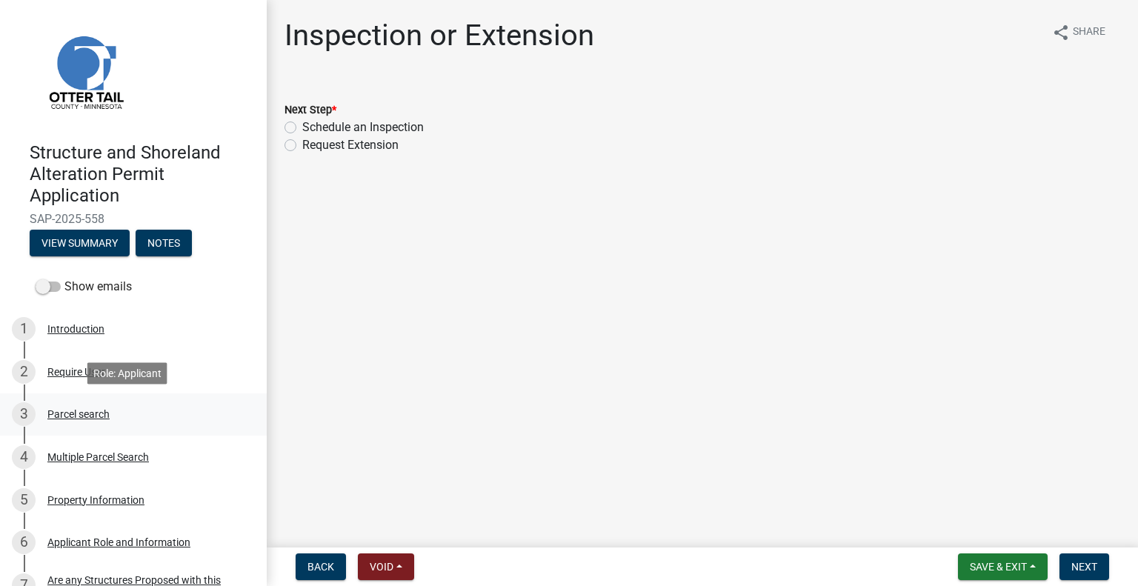
scroll to position [74, 0]
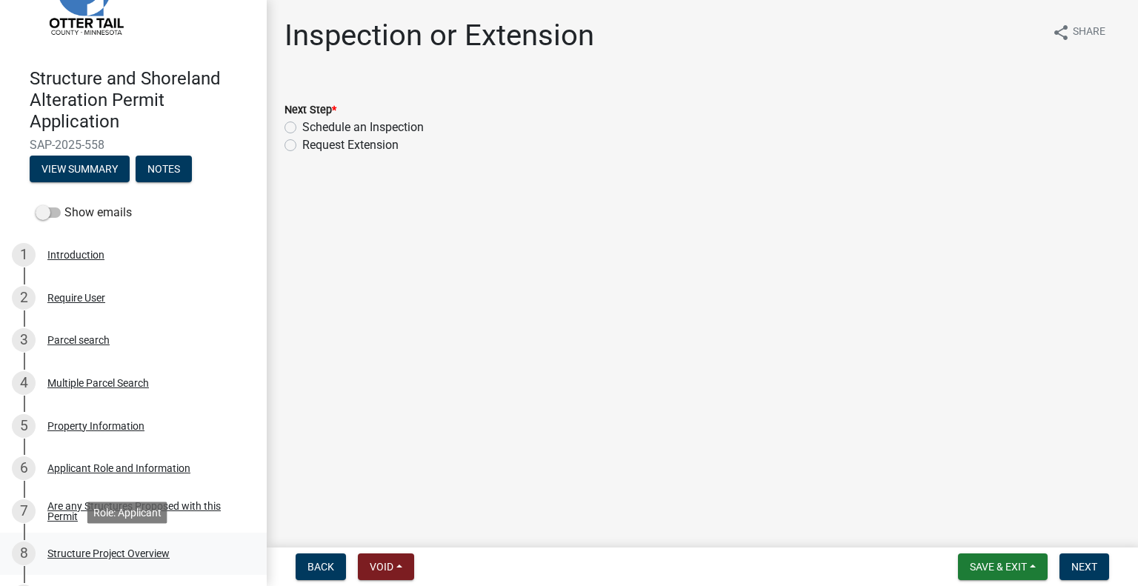
click at [163, 558] on div "Structure Project Overview" at bounding box center [108, 553] width 122 height 10
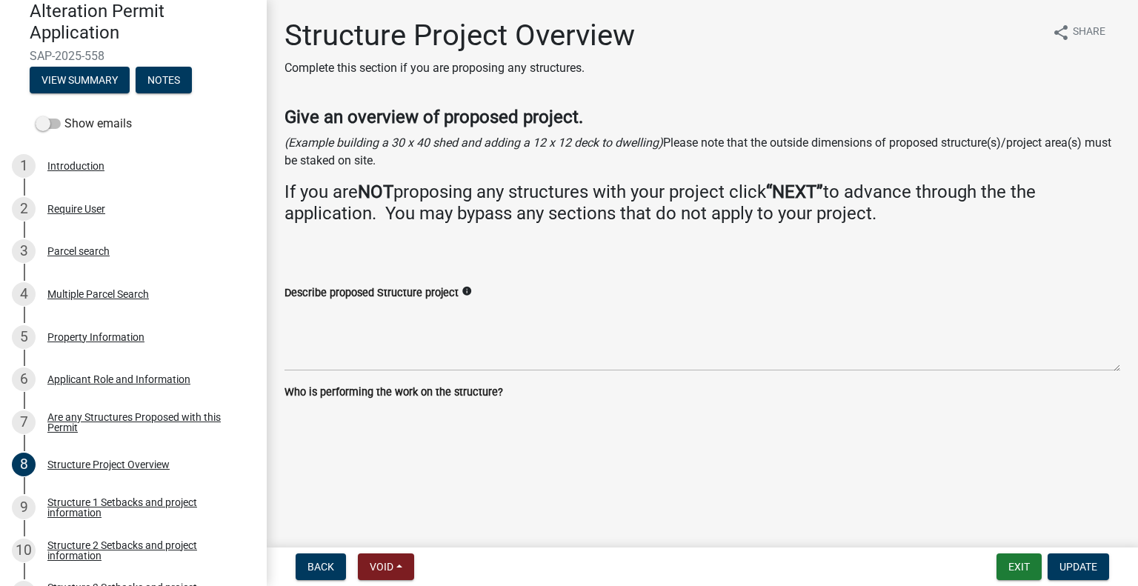
scroll to position [169, 0]
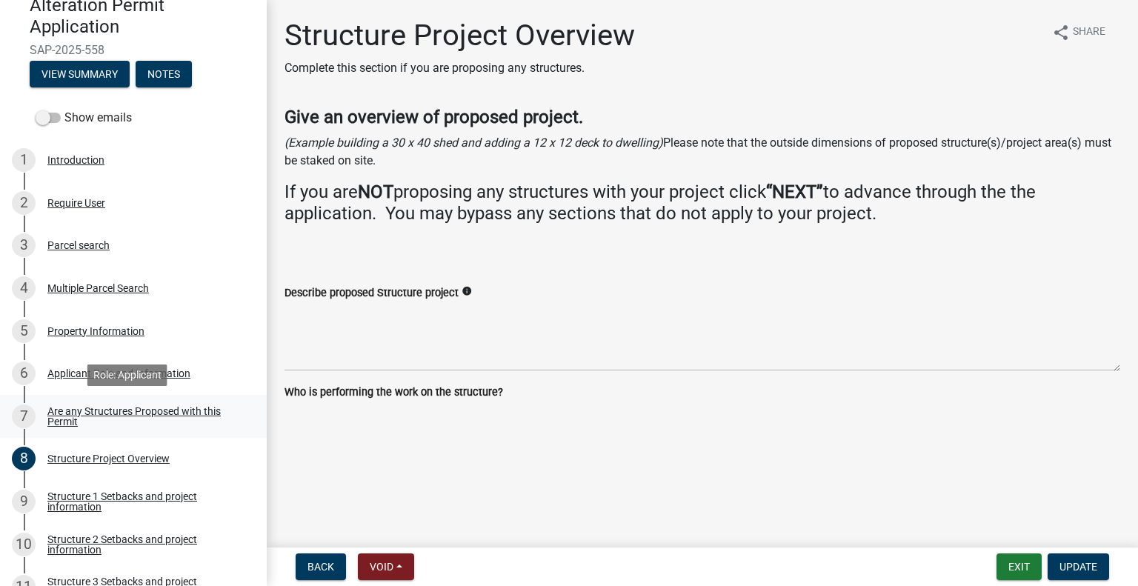
click at [170, 414] on div "Are any Structures Proposed with this Permit" at bounding box center [145, 416] width 196 height 21
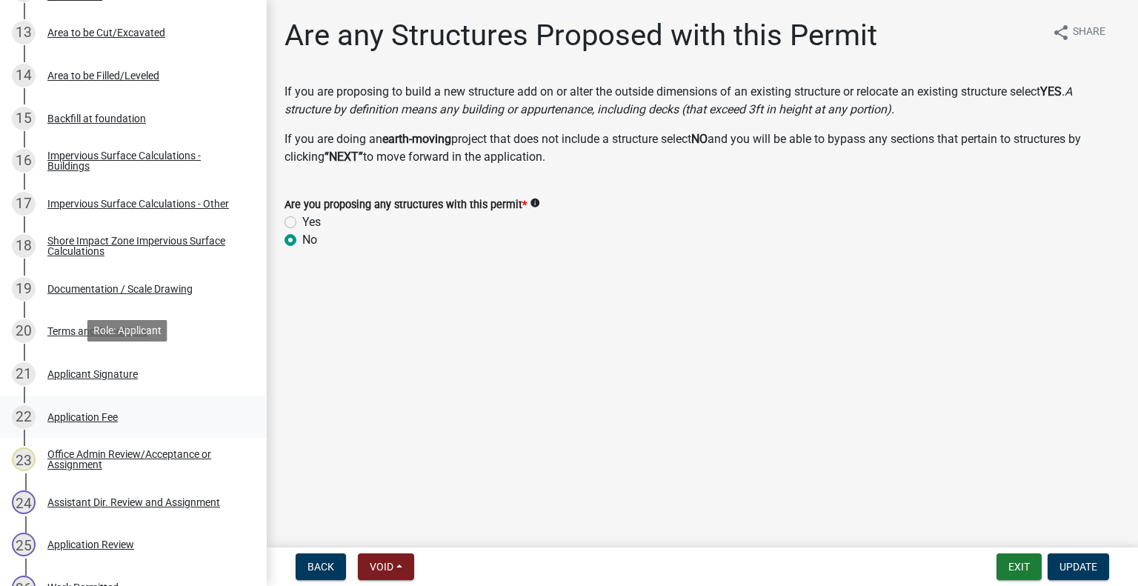
scroll to position [811, 0]
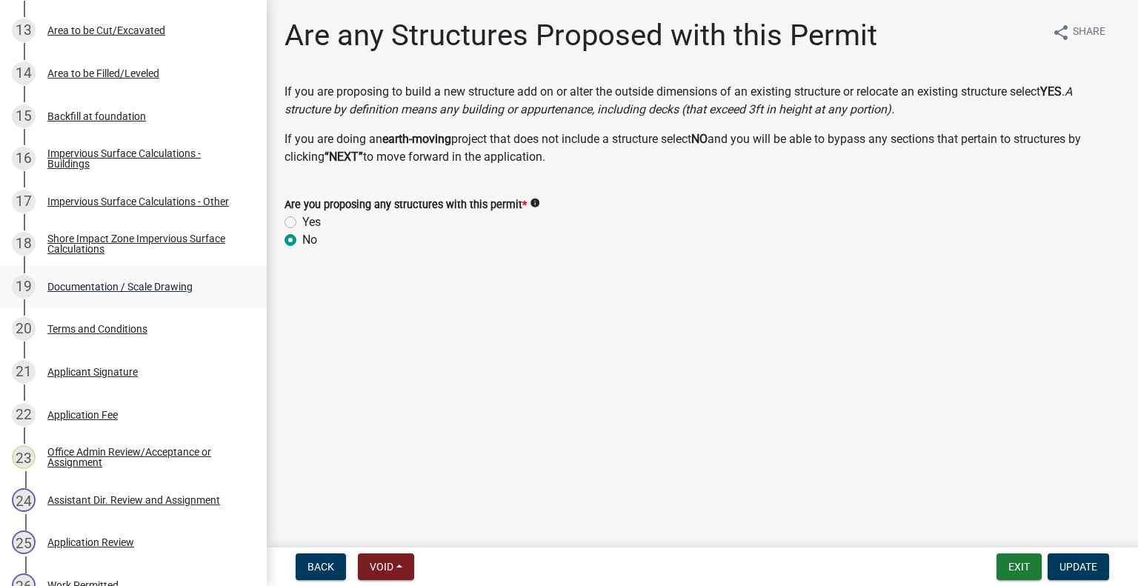
click at [164, 276] on div "19 Documentation / Scale Drawing" at bounding box center [127, 287] width 231 height 24
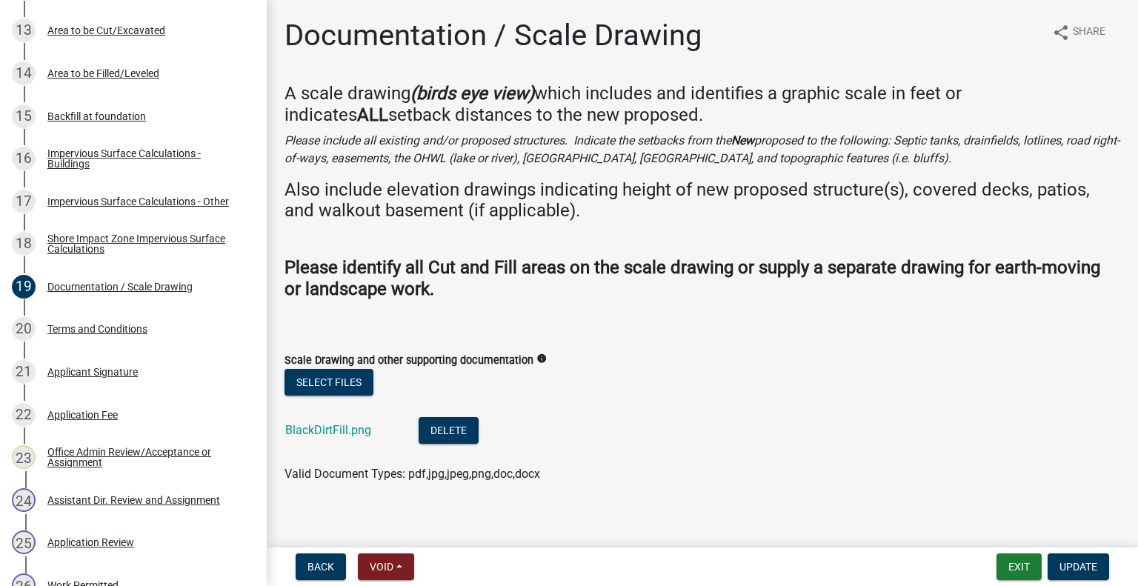
click at [345, 437] on div "BlackDirtFill.png" at bounding box center [340, 432] width 110 height 30
click at [344, 429] on link "BlackDirtFill.png" at bounding box center [328, 430] width 86 height 14
click at [1017, 566] on button "Exit" at bounding box center [1019, 567] width 45 height 27
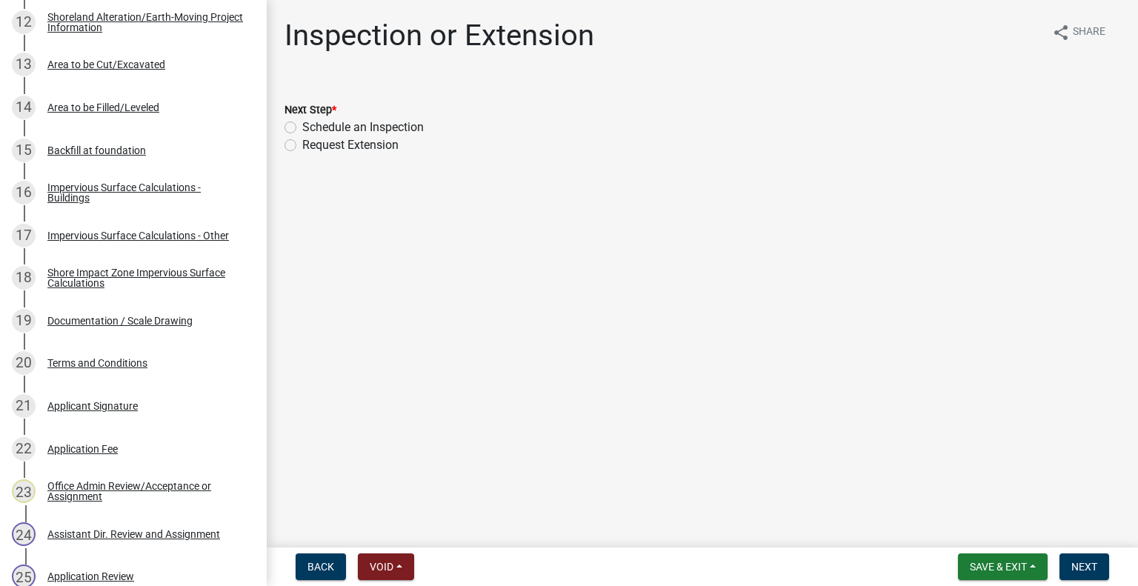
scroll to position [780, 0]
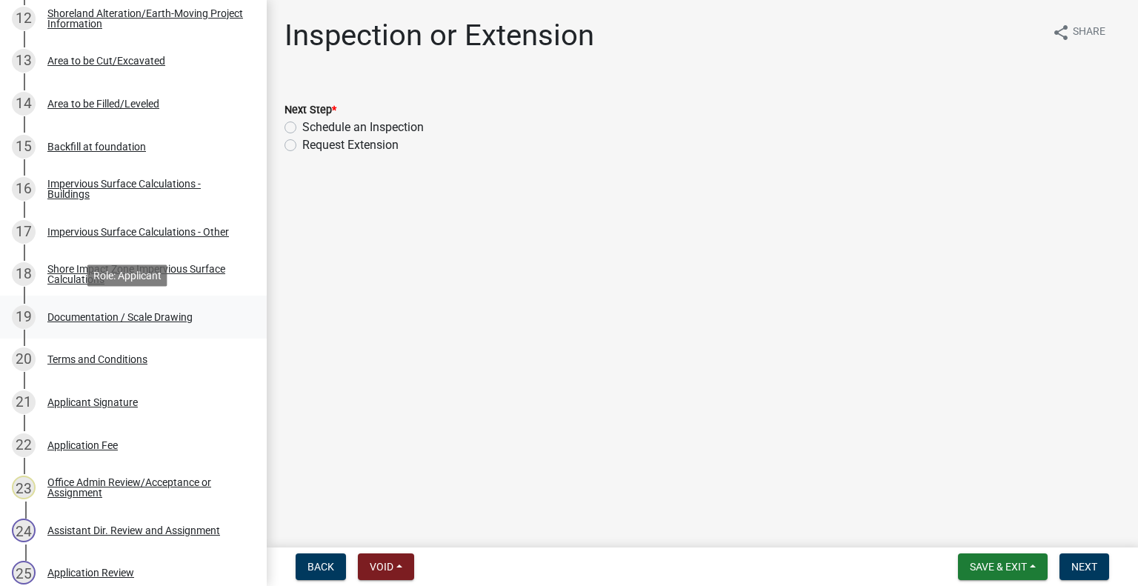
click at [185, 318] on div "Documentation / Scale Drawing" at bounding box center [119, 317] width 145 height 10
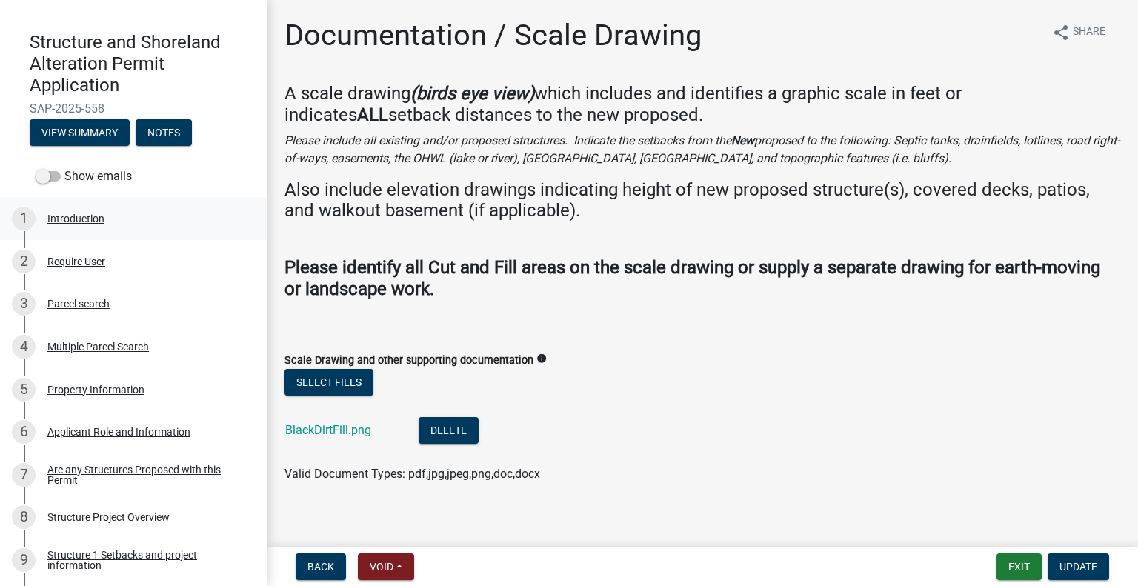
scroll to position [107, 0]
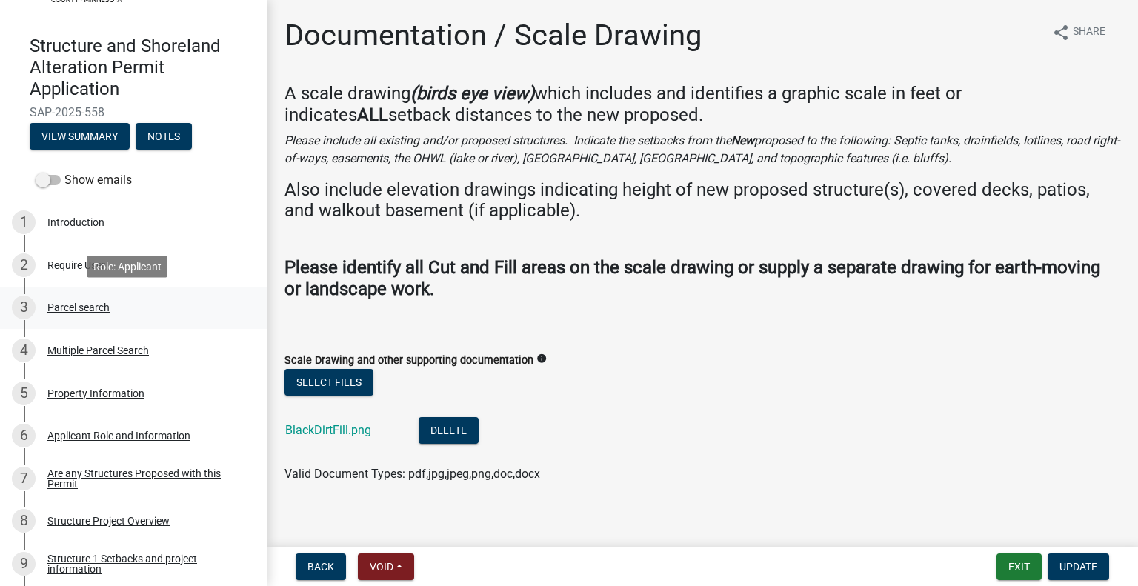
click at [113, 322] on link "3 Parcel search" at bounding box center [133, 308] width 267 height 43
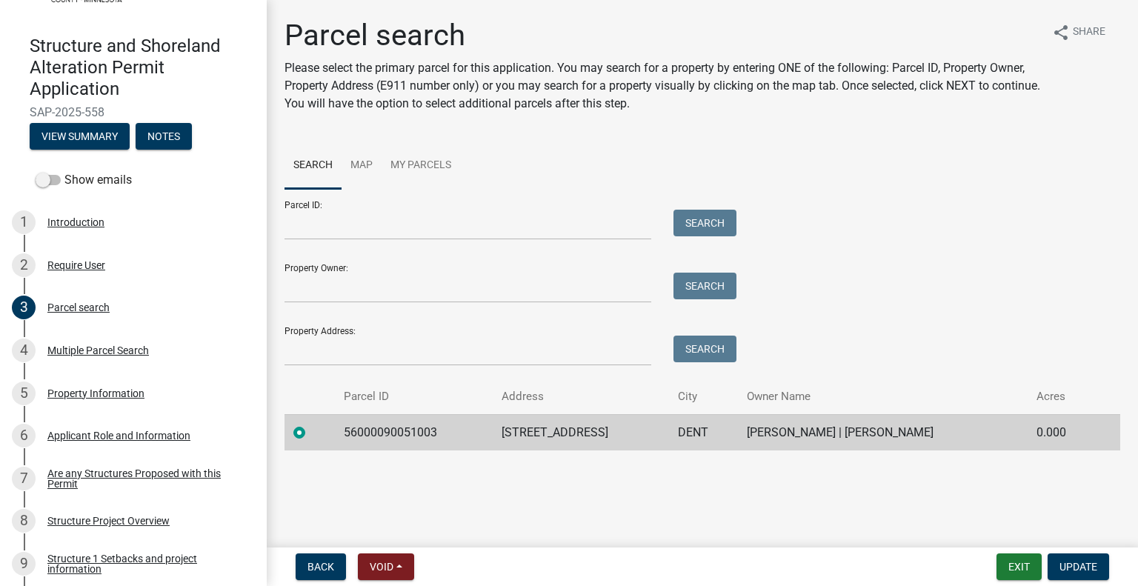
click at [375, 429] on td "56000090051003" at bounding box center [414, 432] width 158 height 36
copy td "56000090051003"
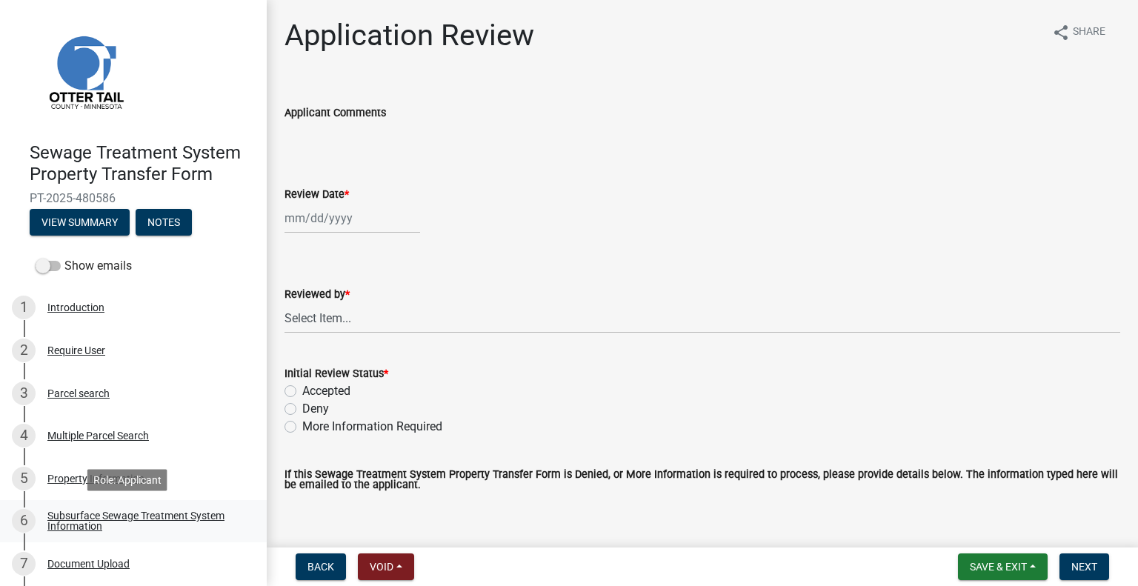
click at [188, 513] on div "Subsurface Sewage Treatment System Information" at bounding box center [145, 521] width 196 height 21
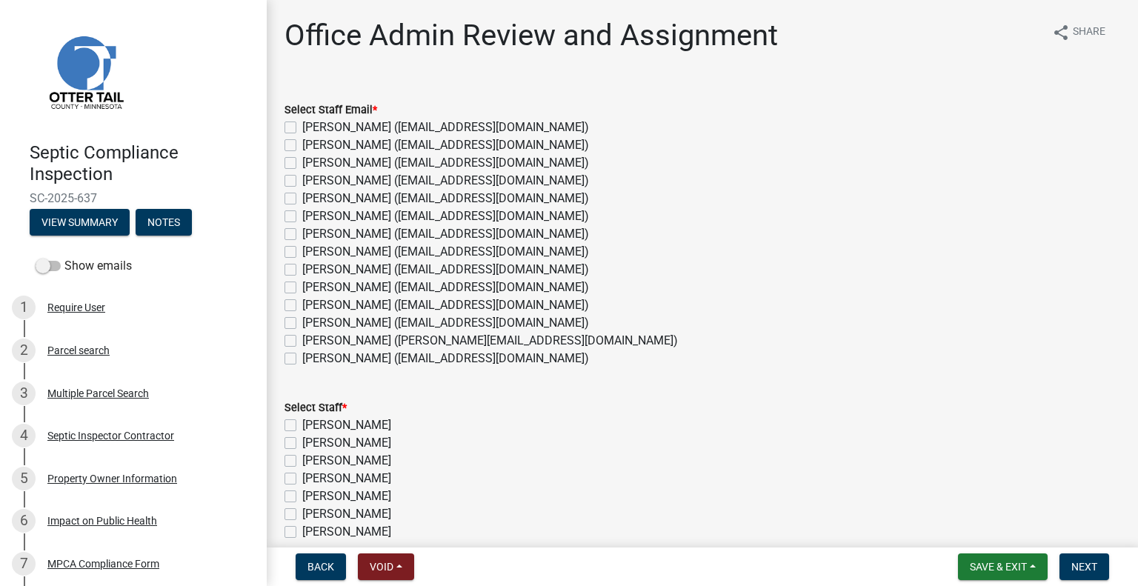
click at [384, 318] on label "Michelle Jevne (mjevne@ottertailcounty.gov)" at bounding box center [445, 323] width 287 height 18
click at [312, 318] on input "Michelle Jevne (mjevne@ottertailcounty.gov)" at bounding box center [307, 319] width 10 height 10
checkbox input "true"
checkbox input "false"
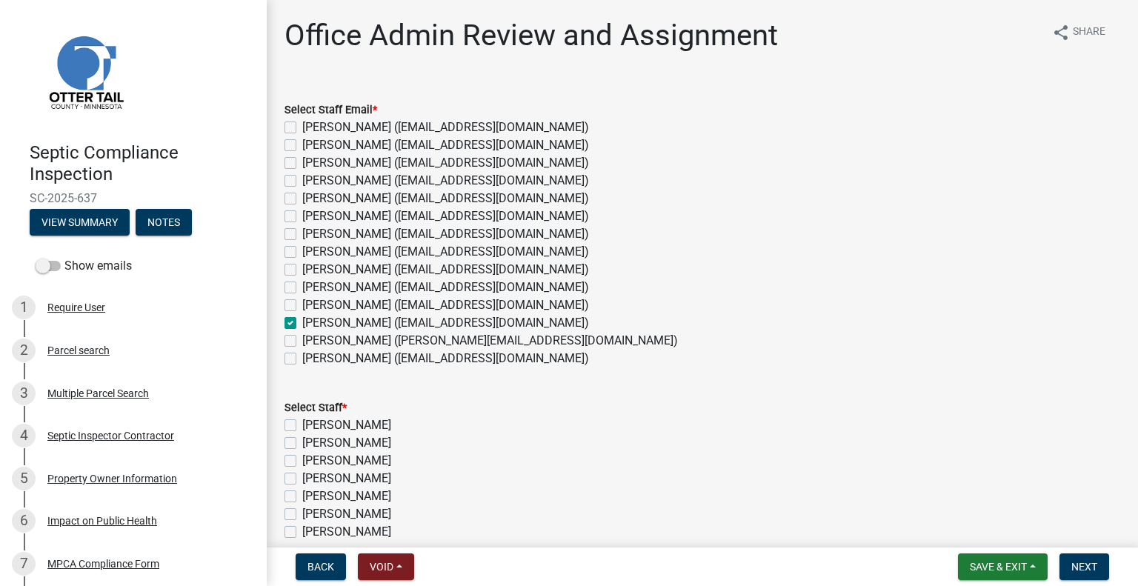
checkbox input "false"
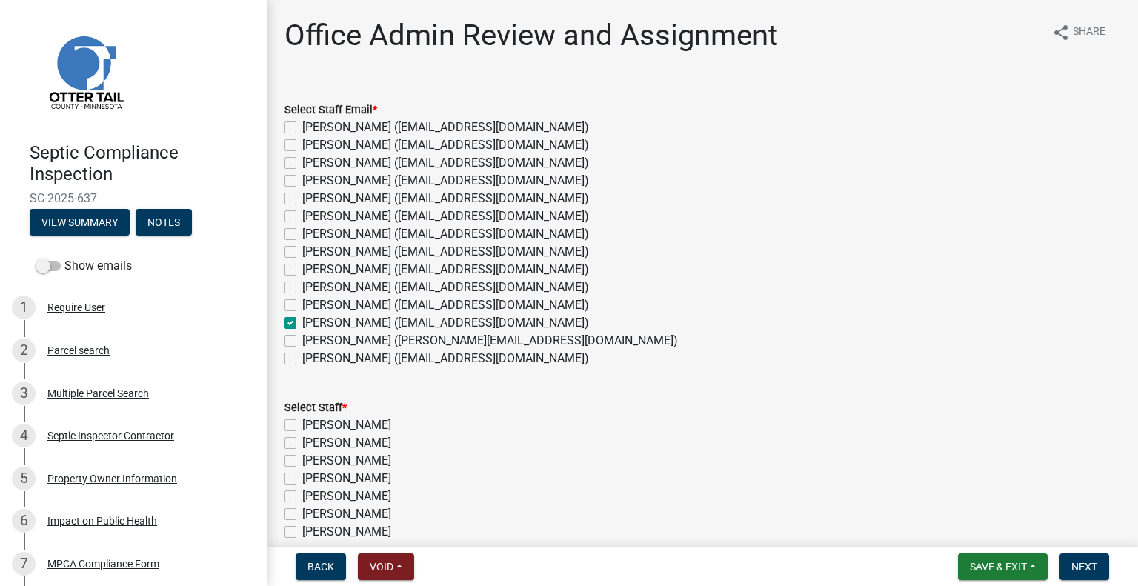
checkbox input "false"
checkbox input "true"
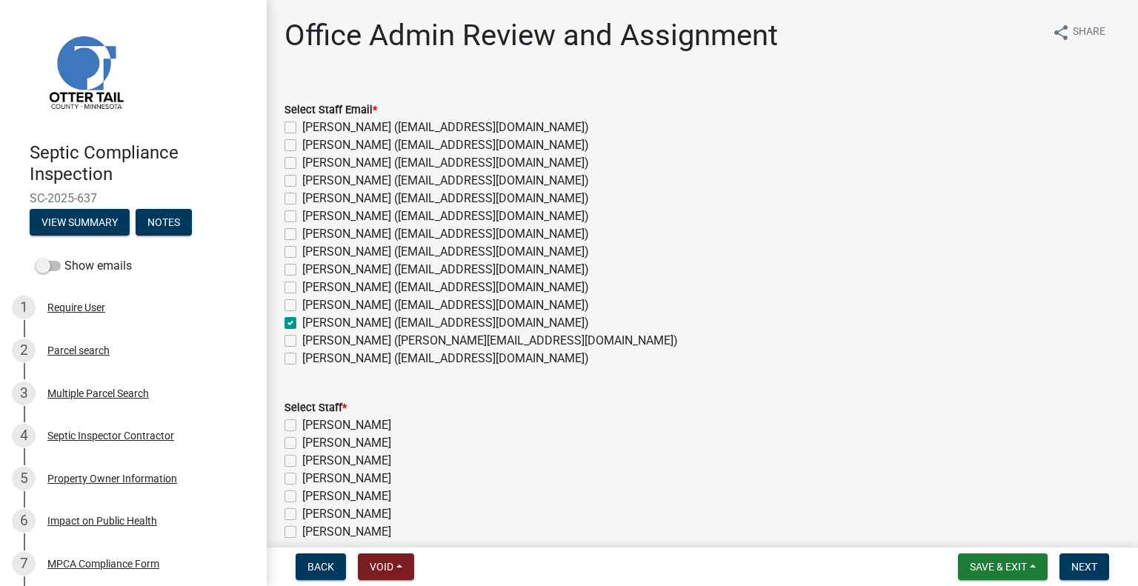
checkbox input "false"
click at [384, 318] on label "Michelle Jevne (mjevne@ottertailcounty.gov)" at bounding box center [445, 323] width 287 height 18
click at [312, 318] on input "Michelle Jevne (mjevne@ottertailcounty.gov)" at bounding box center [307, 319] width 10 height 10
checkbox input "false"
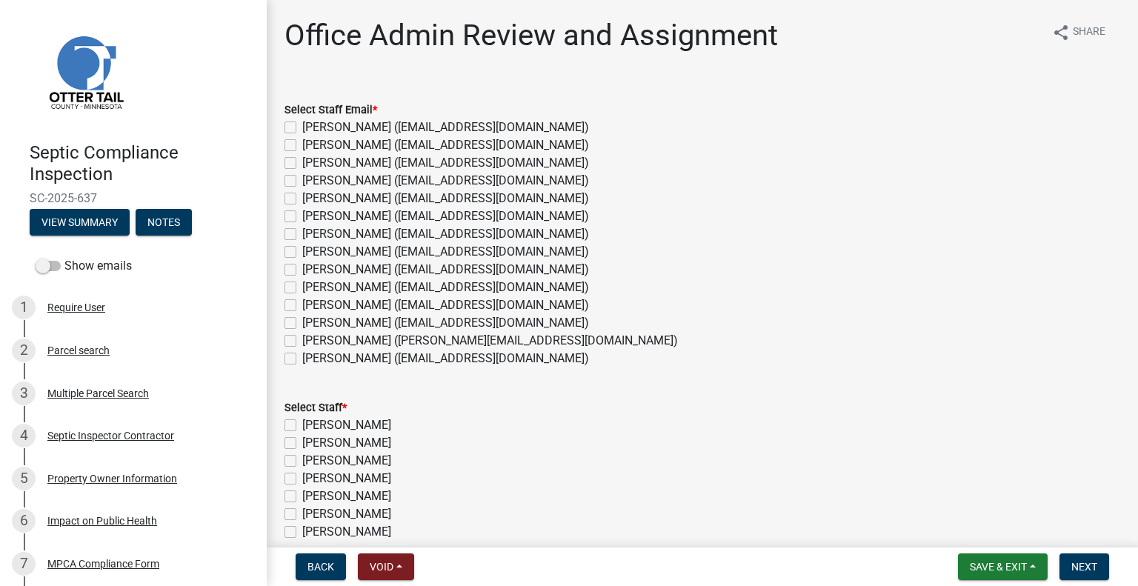
checkbox input "false"
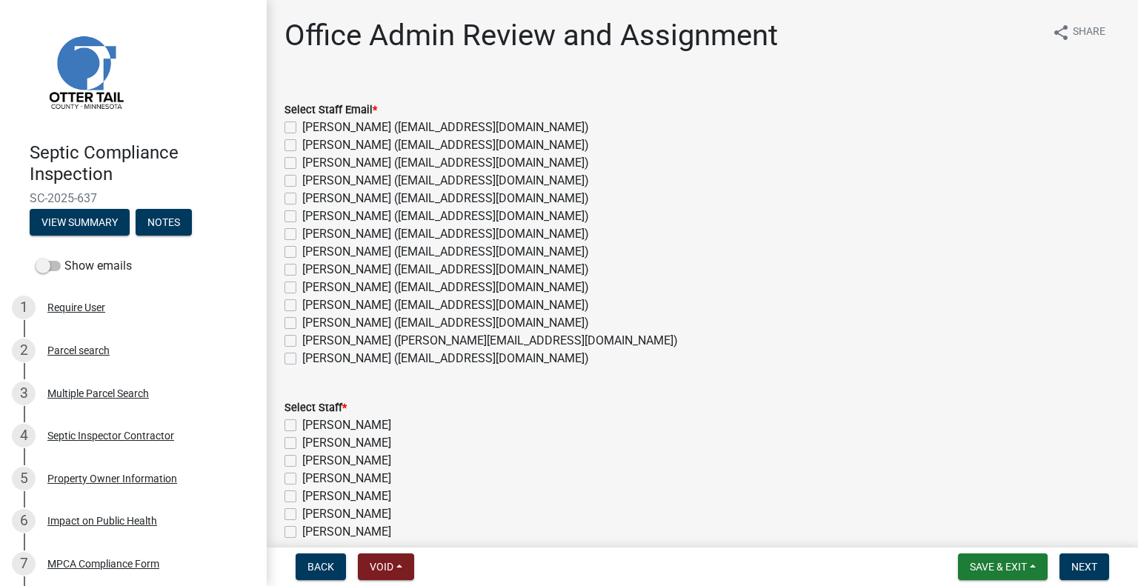
checkbox input "false"
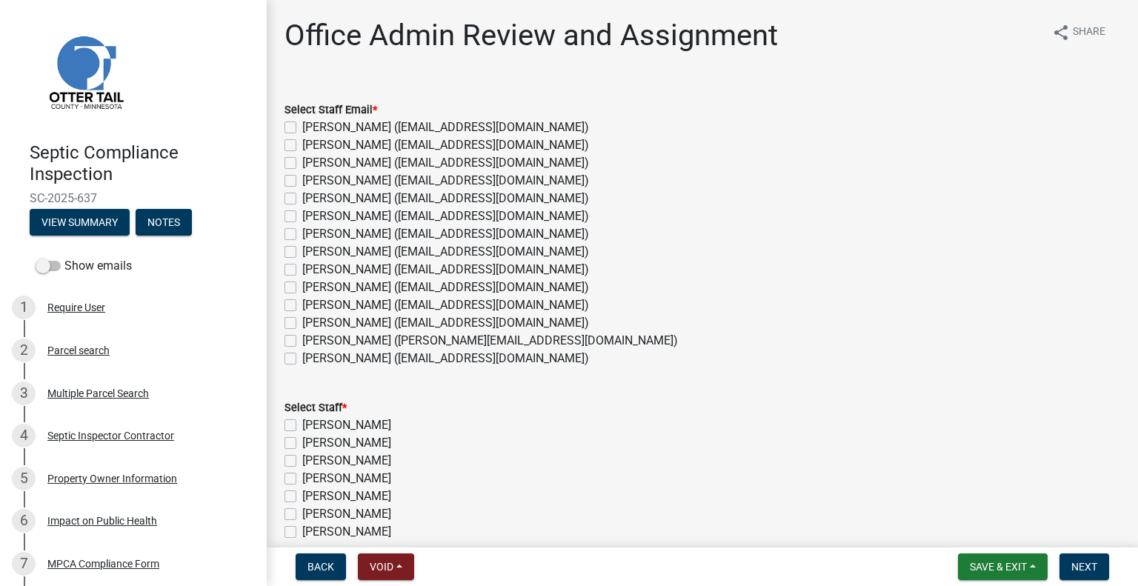
checkbox input "false"
click at [438, 325] on label "Michelle Jevne (mjevne@ottertailcounty.gov)" at bounding box center [445, 323] width 287 height 18
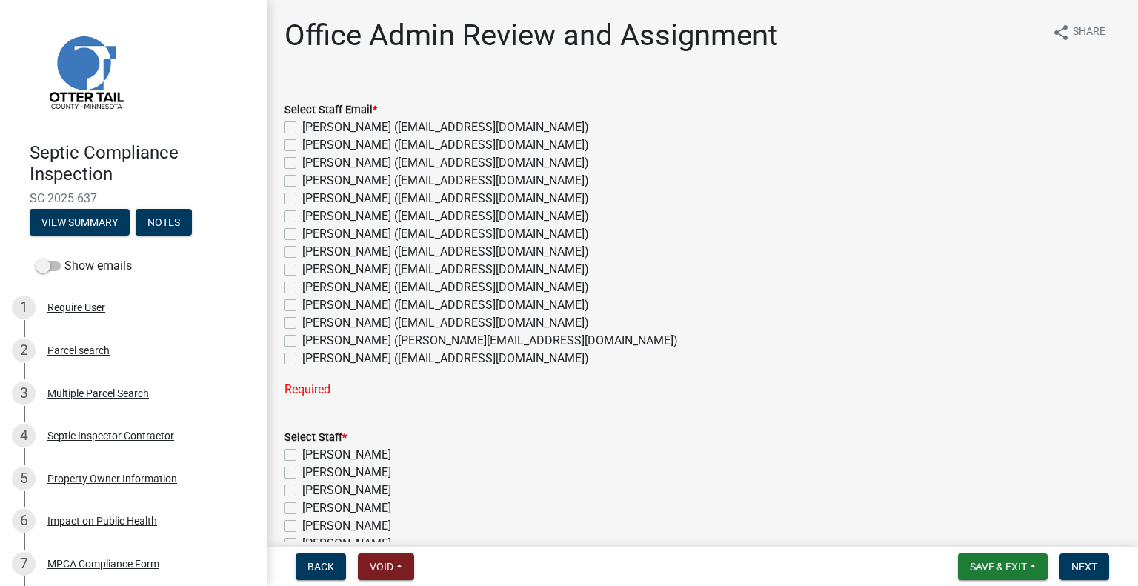
click at [312, 324] on input "Michelle Jevne (mjevne@ottertailcounty.gov)" at bounding box center [307, 319] width 10 height 10
checkbox input "true"
checkbox input "false"
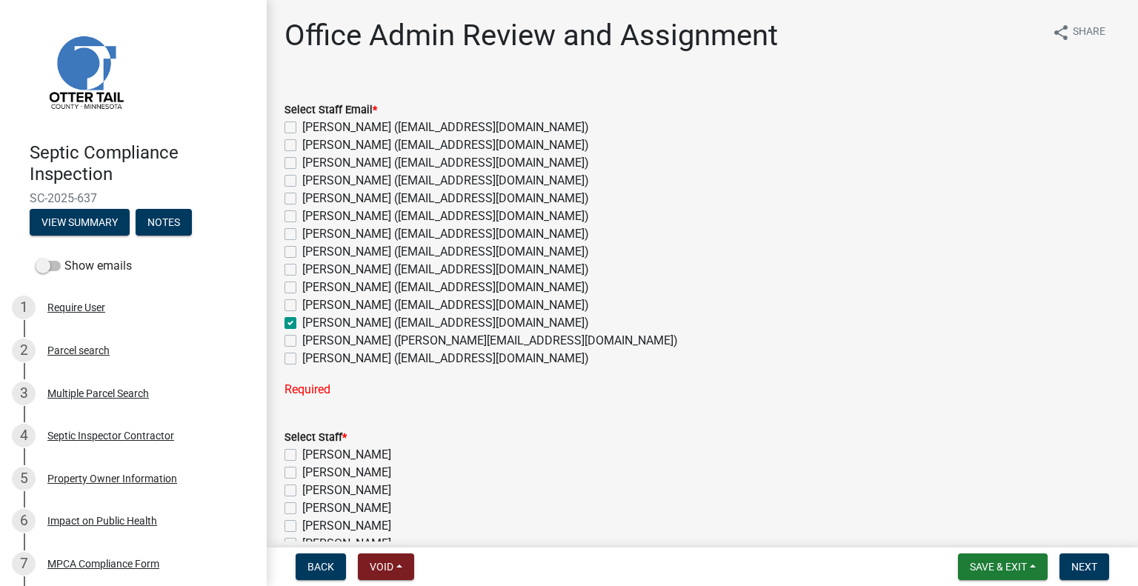
checkbox input "false"
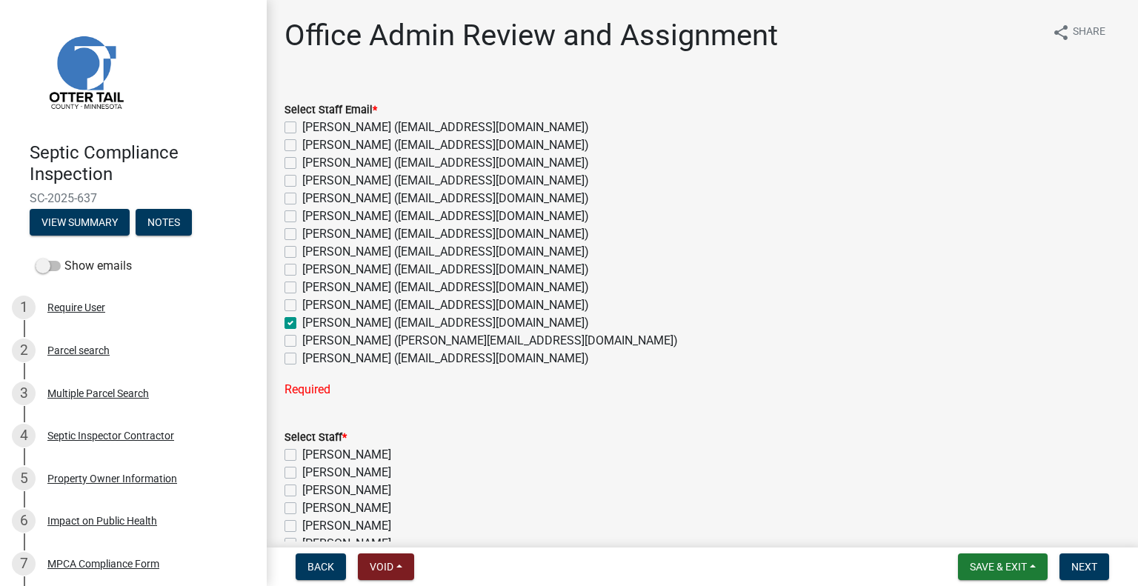
checkbox input "false"
checkbox input "true"
checkbox input "false"
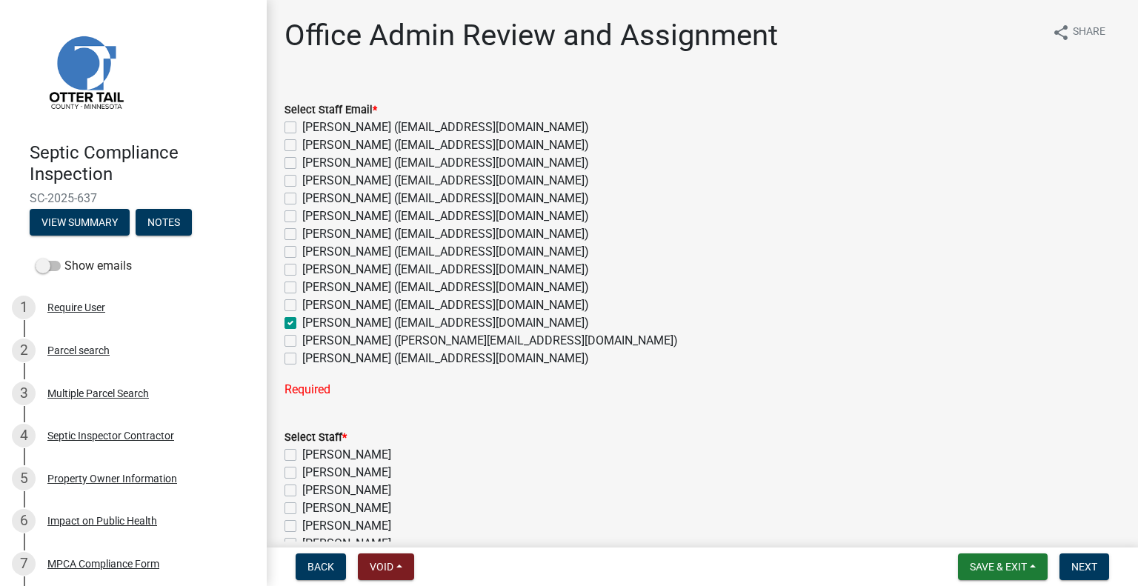
checkbox input "false"
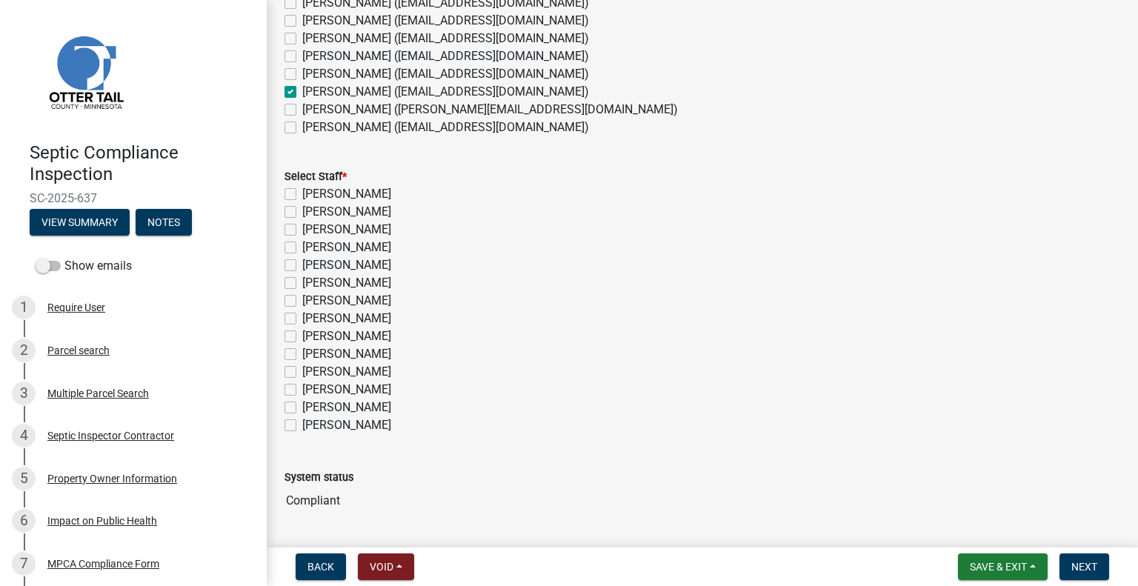
scroll to position [274, 0]
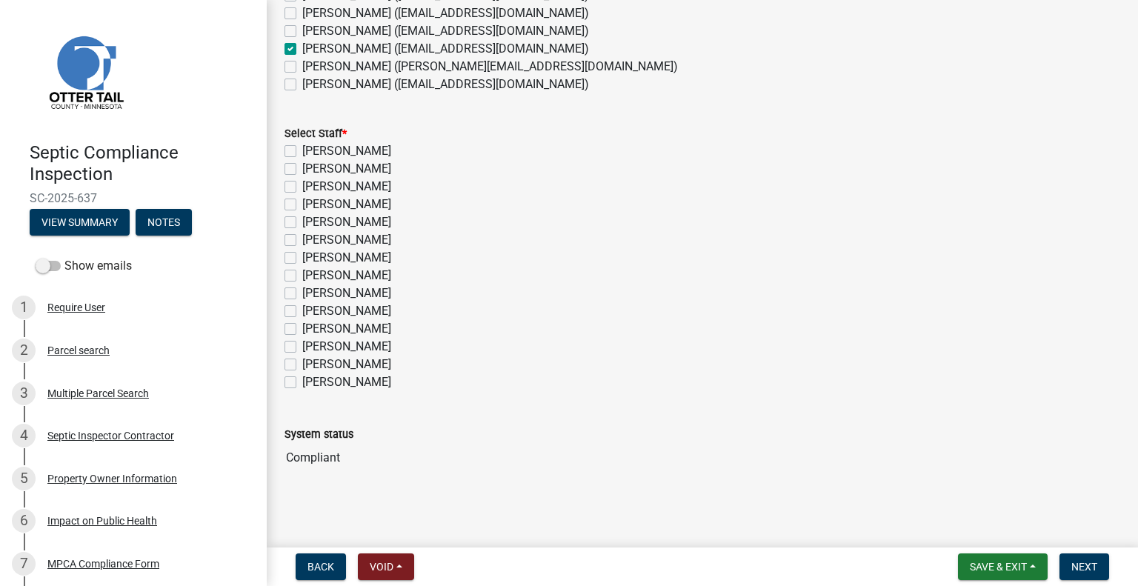
click at [365, 345] on label "[PERSON_NAME]" at bounding box center [346, 347] width 89 height 18
click at [312, 345] on input "[PERSON_NAME]" at bounding box center [307, 343] width 10 height 10
checkbox input "true"
checkbox input "false"
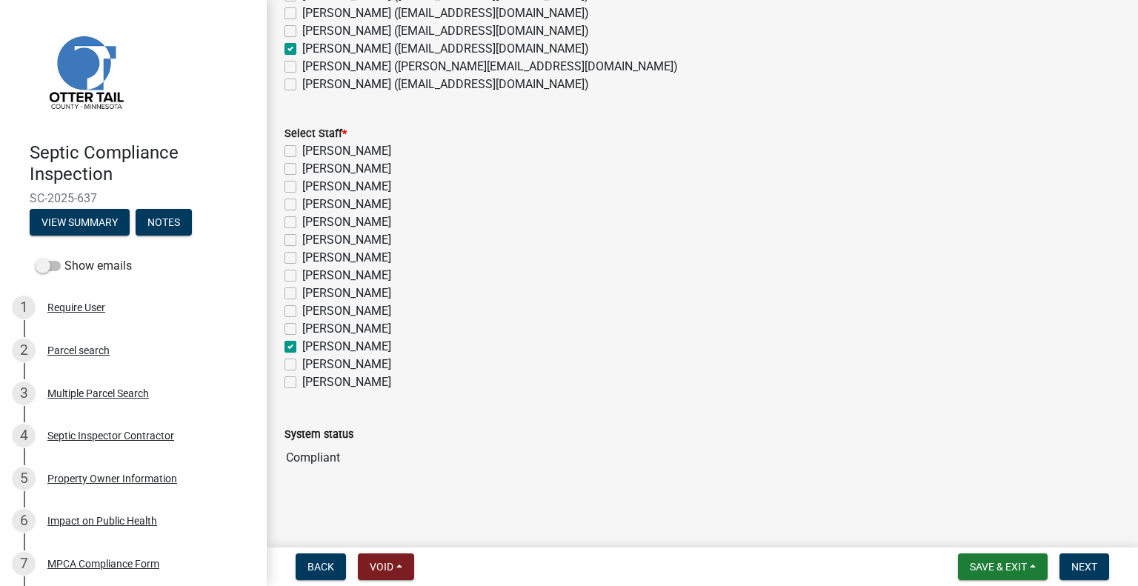
checkbox input "false"
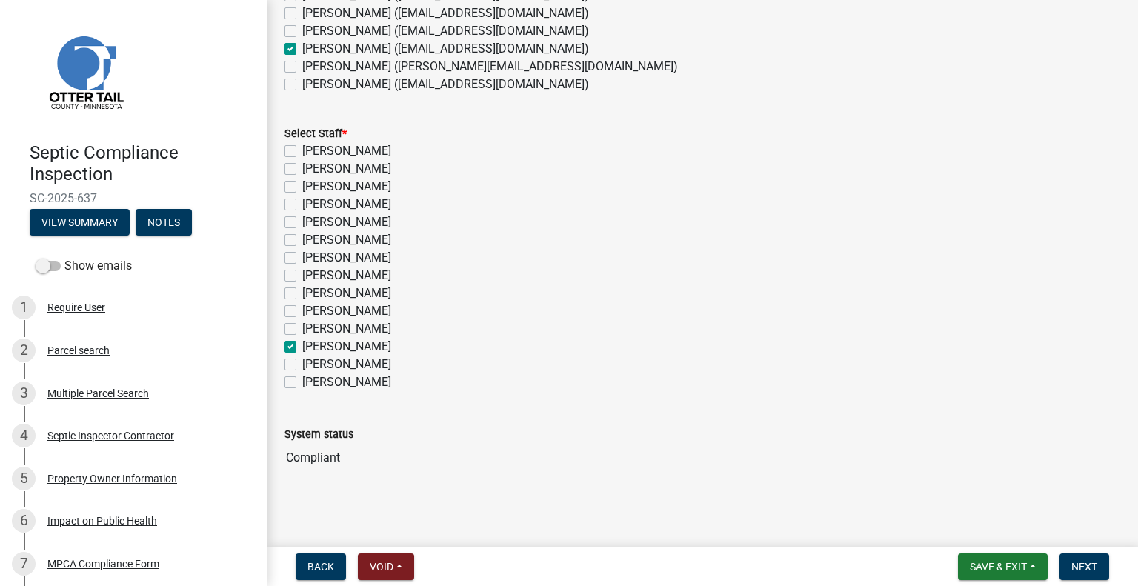
checkbox input "false"
checkbox input "true"
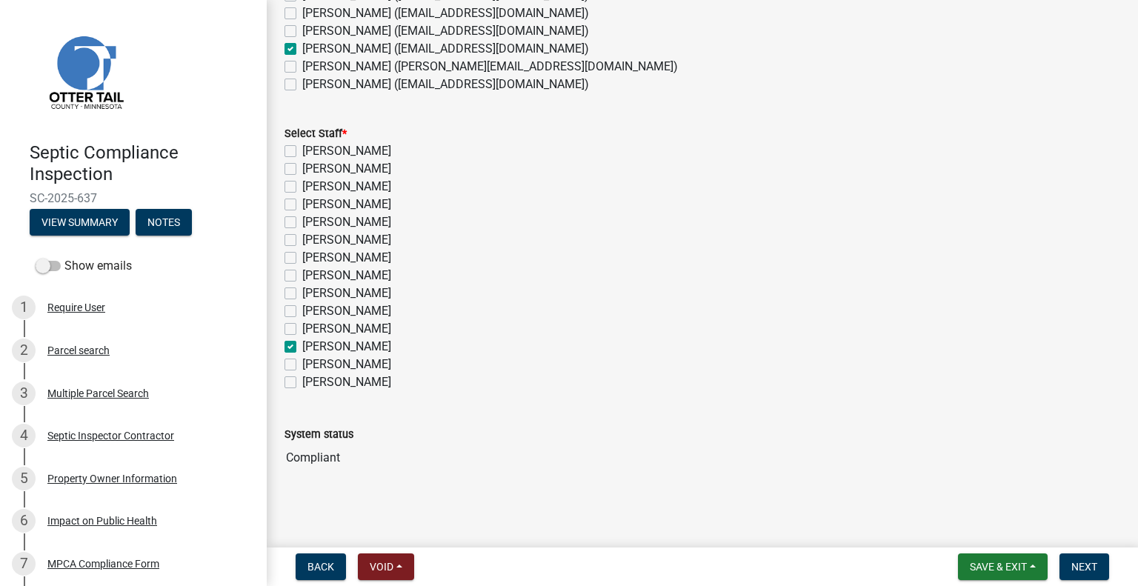
checkbox input "false"
drag, startPoint x: 1072, startPoint y: 557, endPoint x: 1107, endPoint y: 555, distance: 34.9
click at [1073, 560] on button "Next" at bounding box center [1085, 567] width 50 height 27
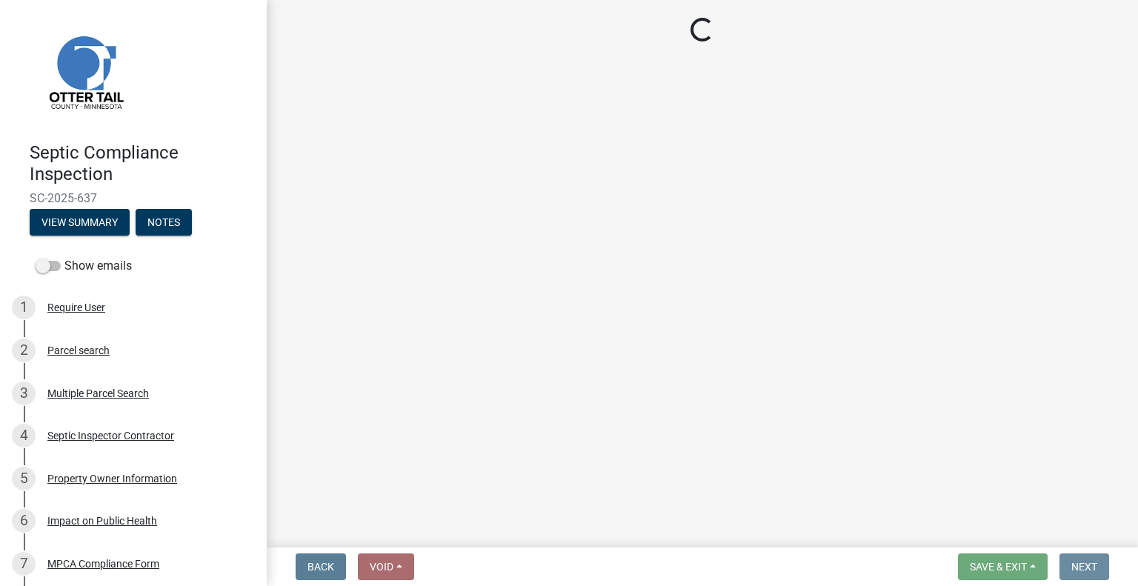
scroll to position [0, 0]
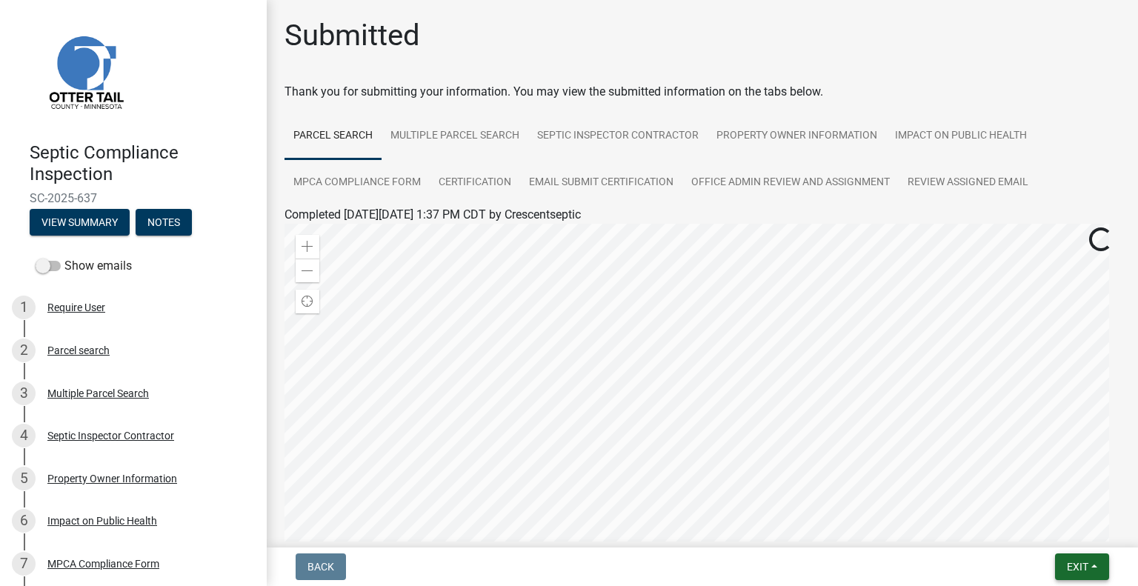
click at [1098, 566] on button "Exit" at bounding box center [1082, 567] width 54 height 27
click at [1058, 534] on button "Save & Exit" at bounding box center [1051, 529] width 119 height 36
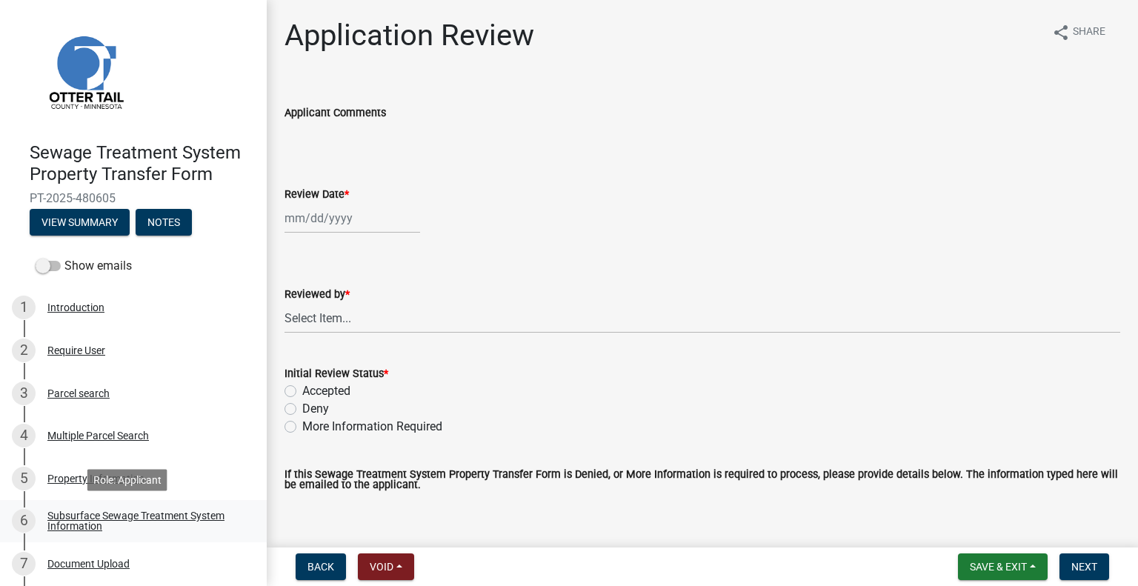
click at [224, 528] on div "Subsurface Sewage Treatment System Information" at bounding box center [145, 521] width 196 height 21
